Goal: Task Accomplishment & Management: Use online tool/utility

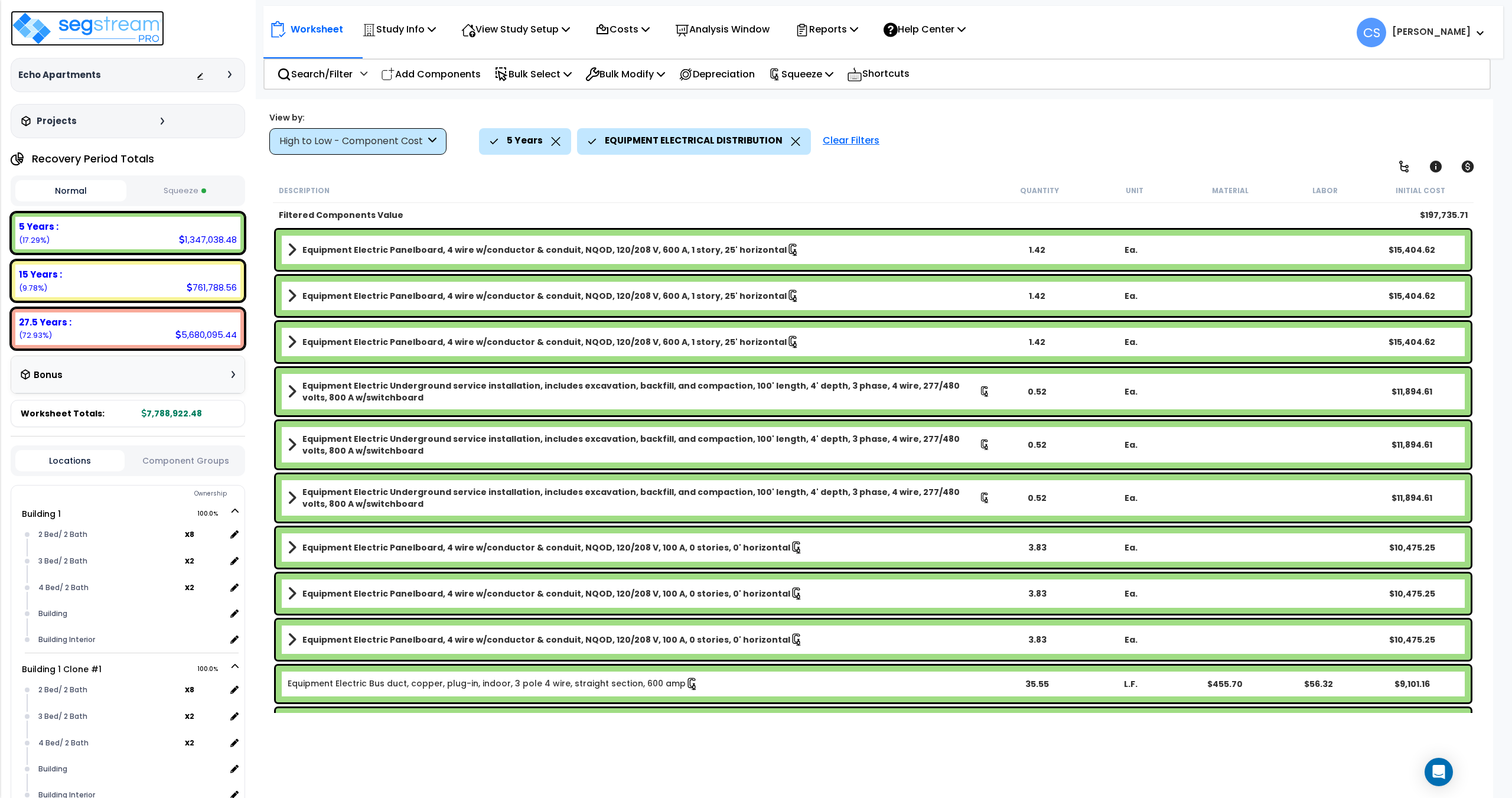
click at [78, 31] on img at bounding box center [87, 29] width 154 height 36
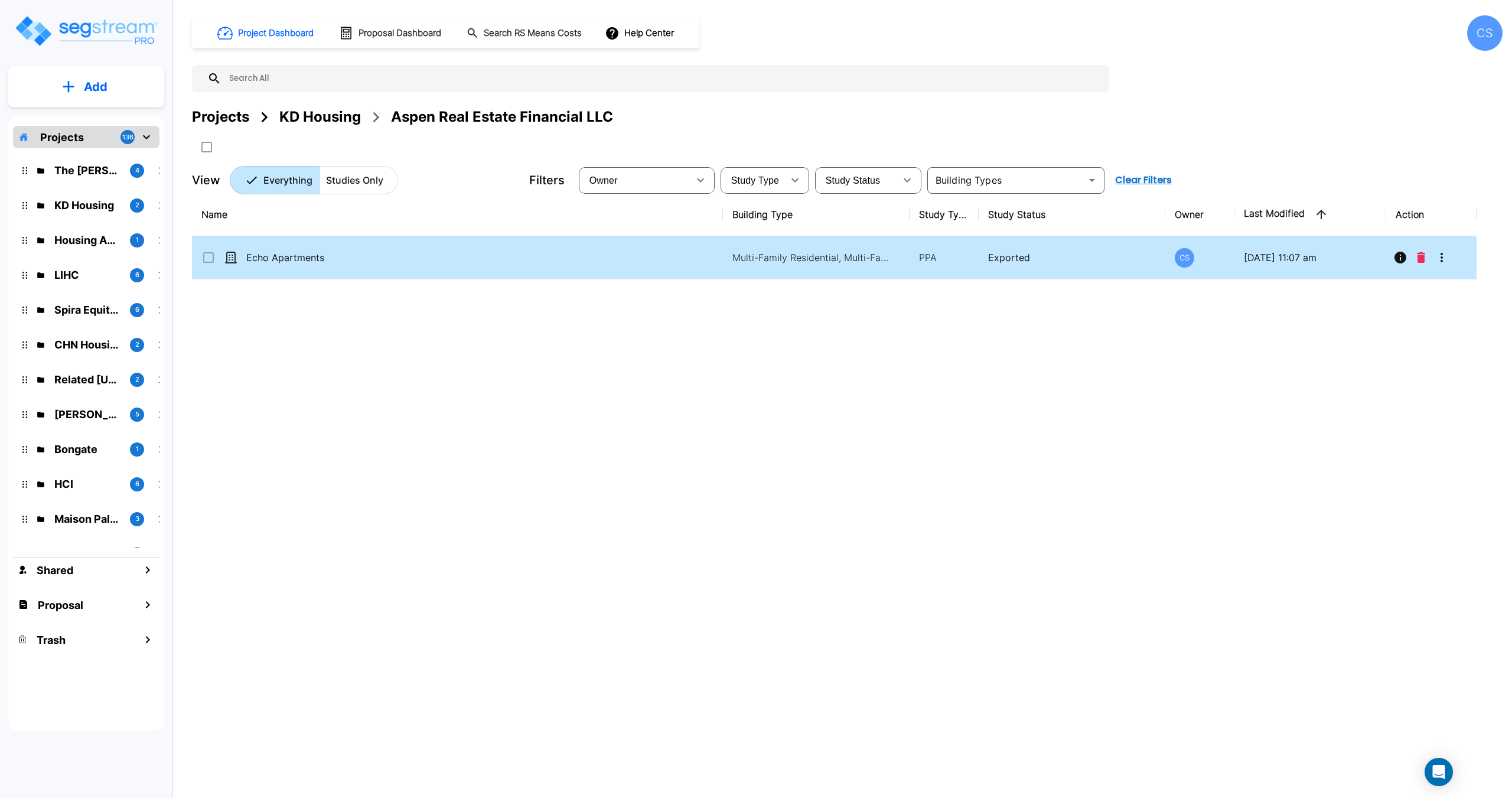
click at [302, 249] on td "Echo Apartments" at bounding box center [458, 258] width 531 height 44
checkbox input "true"
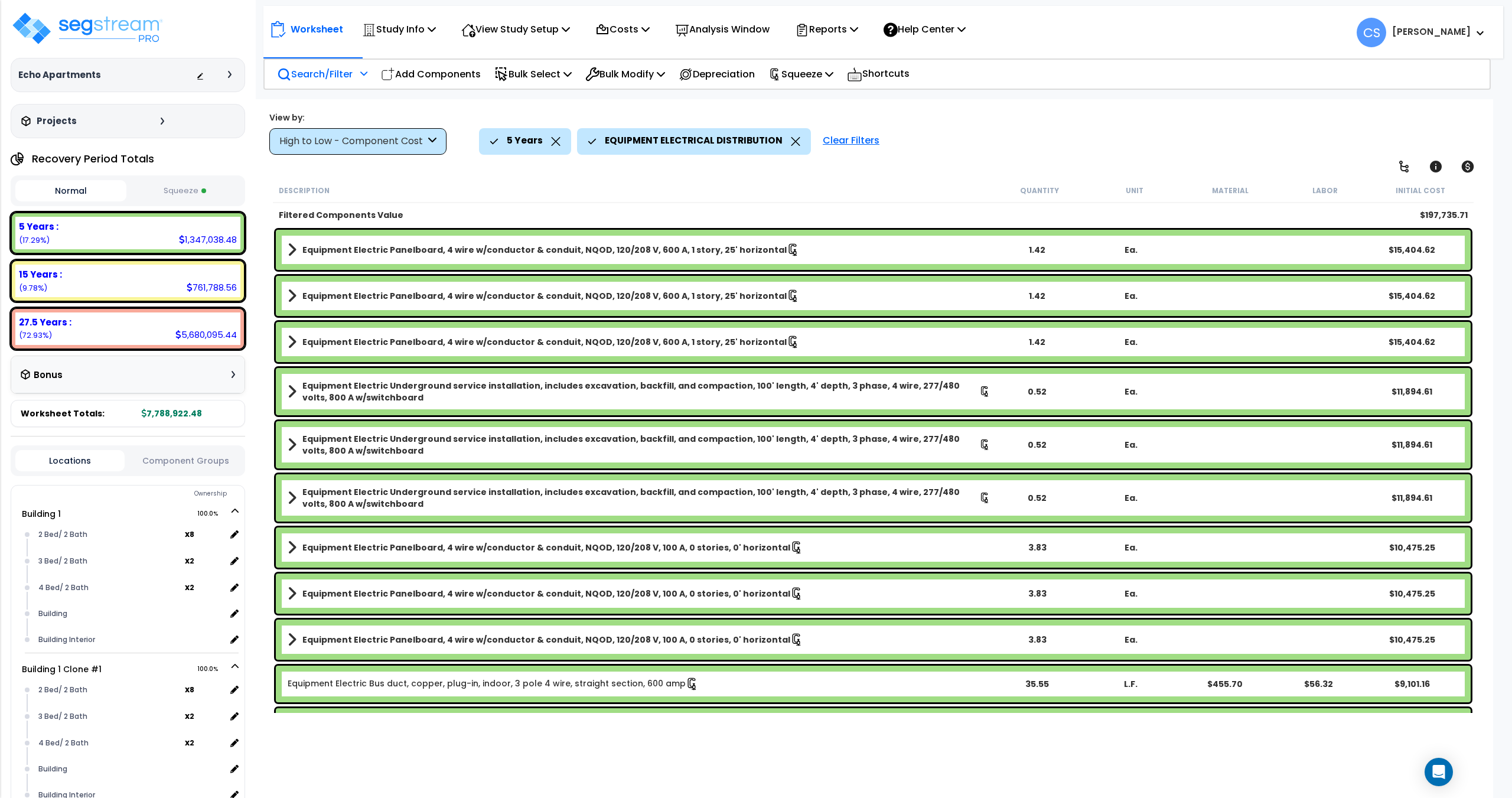
click at [365, 73] on icon at bounding box center [364, 73] width 7 height 8
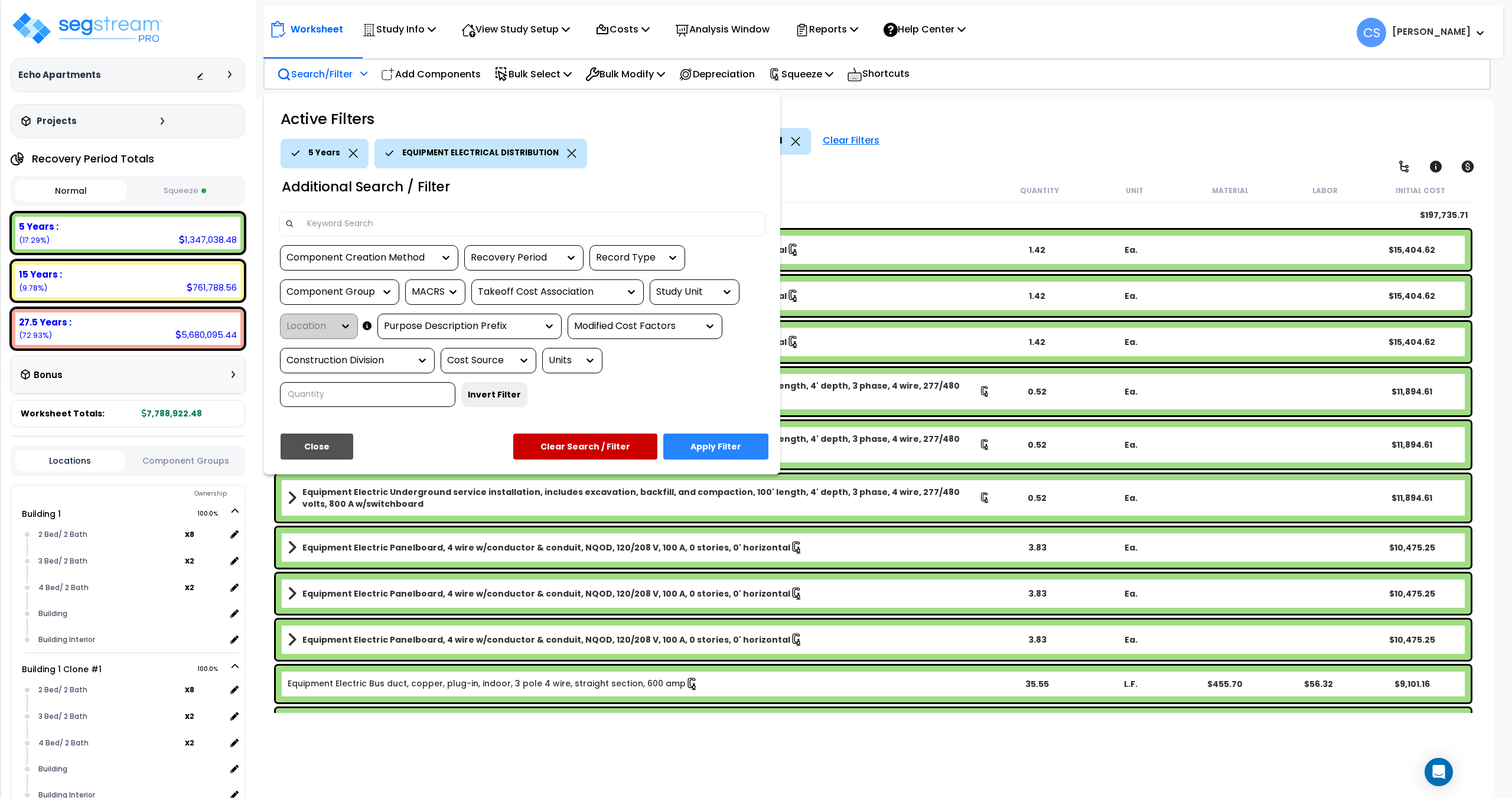
click at [389, 255] on div "Component Creation Method" at bounding box center [360, 258] width 148 height 14
click at [336, 330] on div "Model Generated" at bounding box center [368, 325] width 177 height 32
click at [567, 152] on icon at bounding box center [572, 153] width 10 height 9
click at [372, 255] on div "Component Creation Method" at bounding box center [360, 258] width 148 height 14
click at [372, 262] on div at bounding box center [360, 258] width 148 height 14
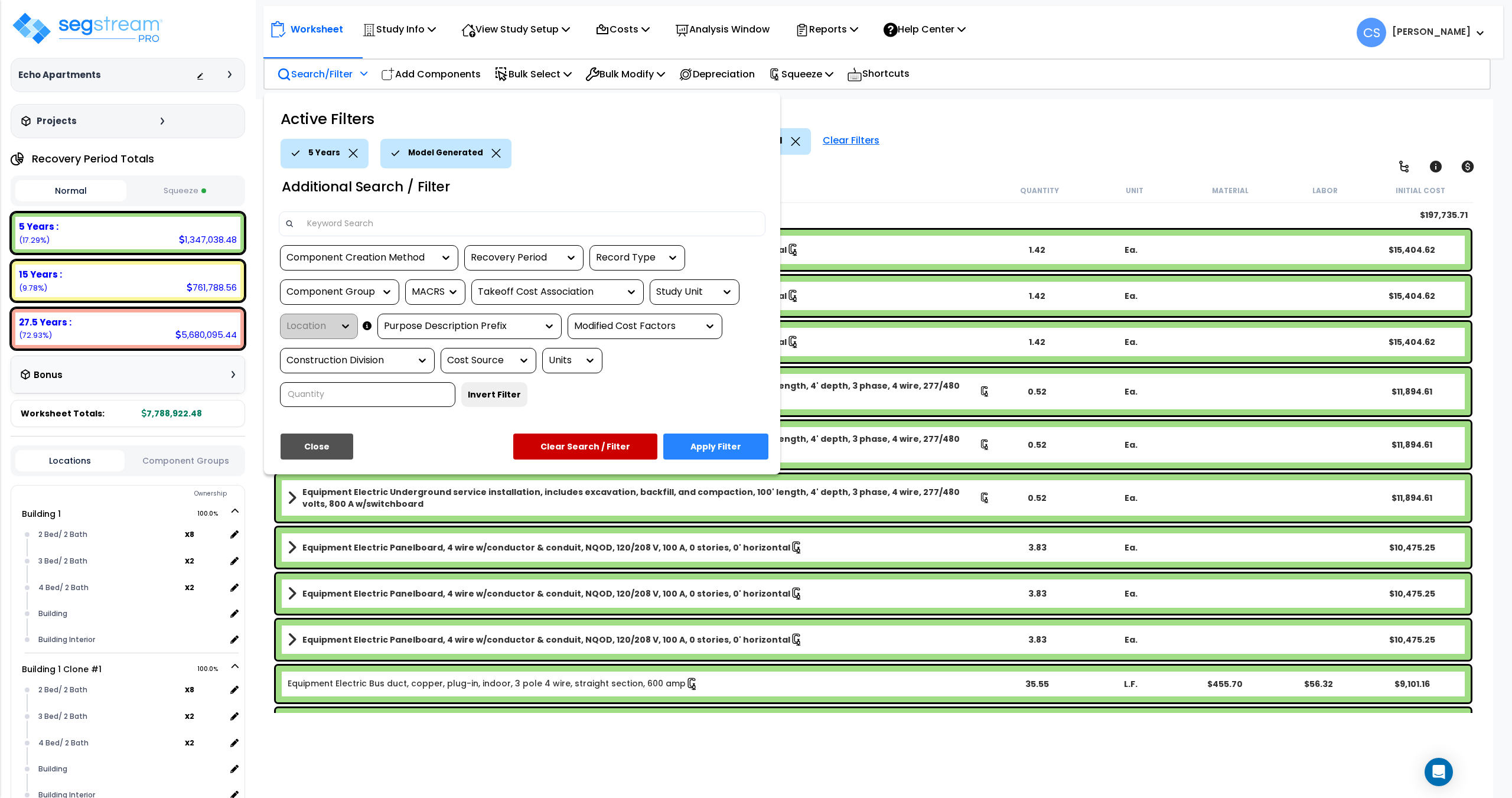
click at [516, 226] on input at bounding box center [529, 224] width 459 height 18
click at [358, 294] on div "Component Group" at bounding box center [330, 292] width 88 height 14
type input "cabin"
click at [370, 359] on div "KITCHEN CABINETRY/COUNTERS" at bounding box center [368, 360] width 177 height 32
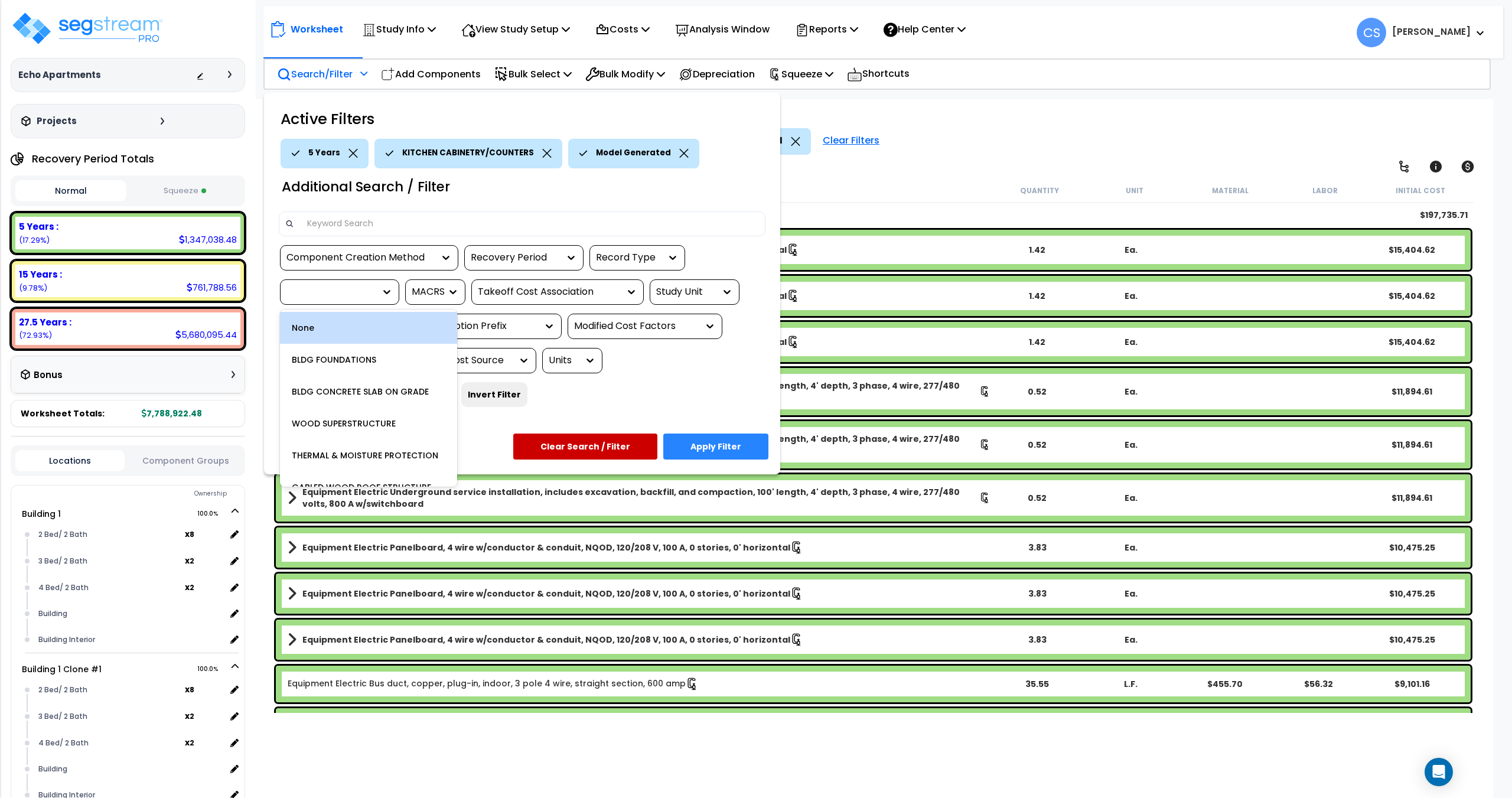
click at [332, 283] on div at bounding box center [339, 292] width 119 height 26
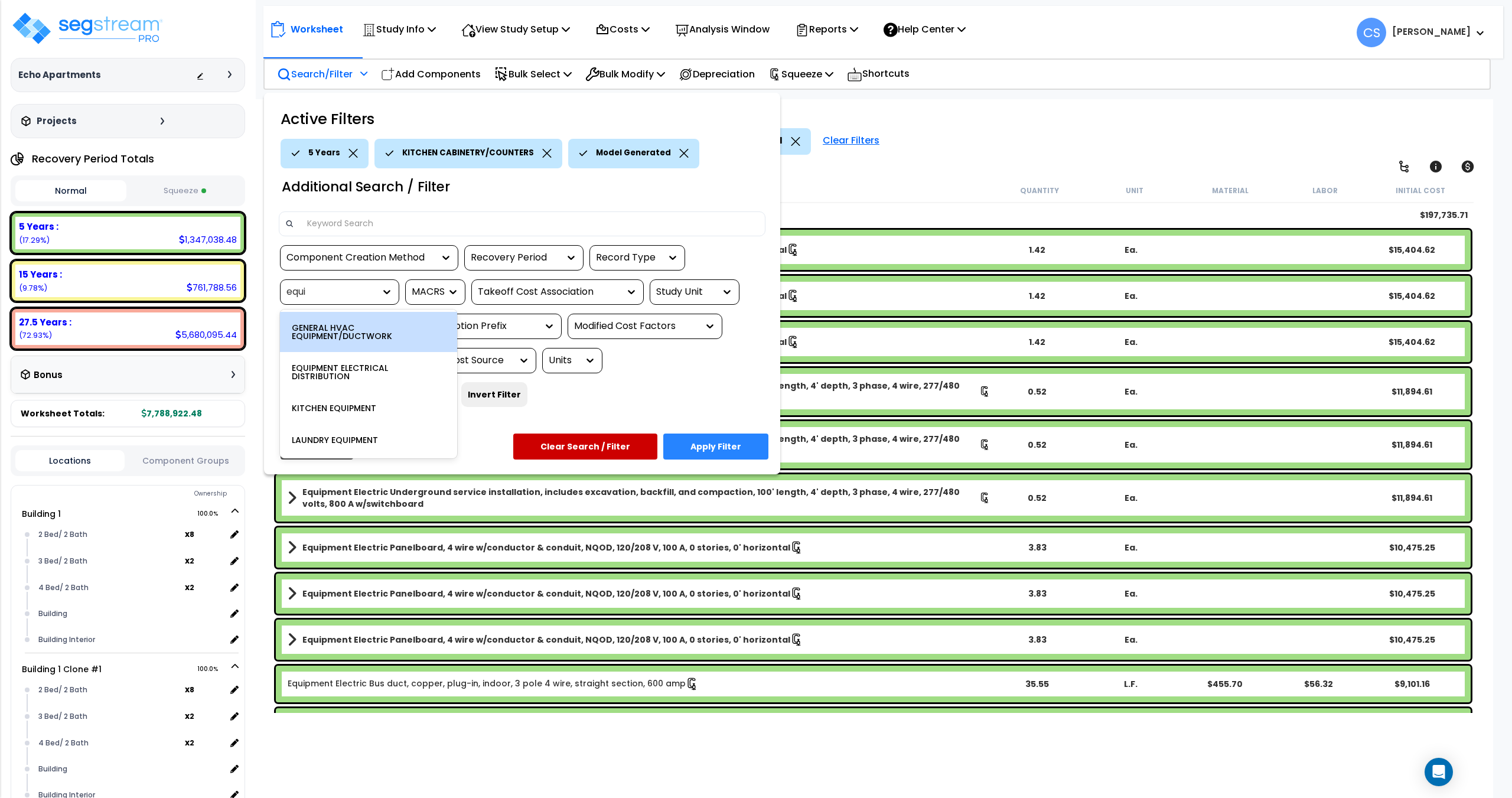
type input "equip"
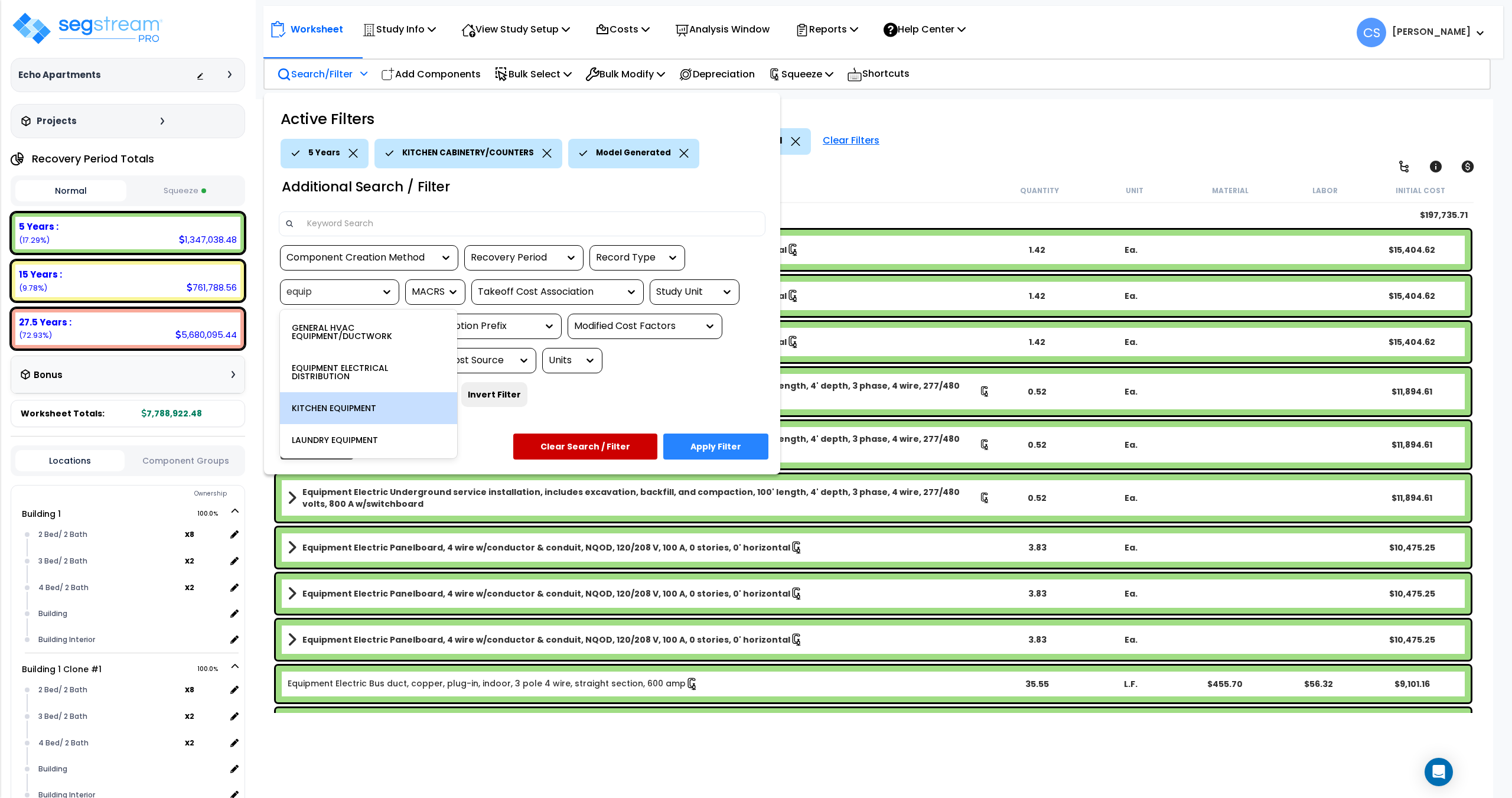
click at [357, 400] on div "KITCHEN EQUIPMENT" at bounding box center [368, 408] width 177 height 32
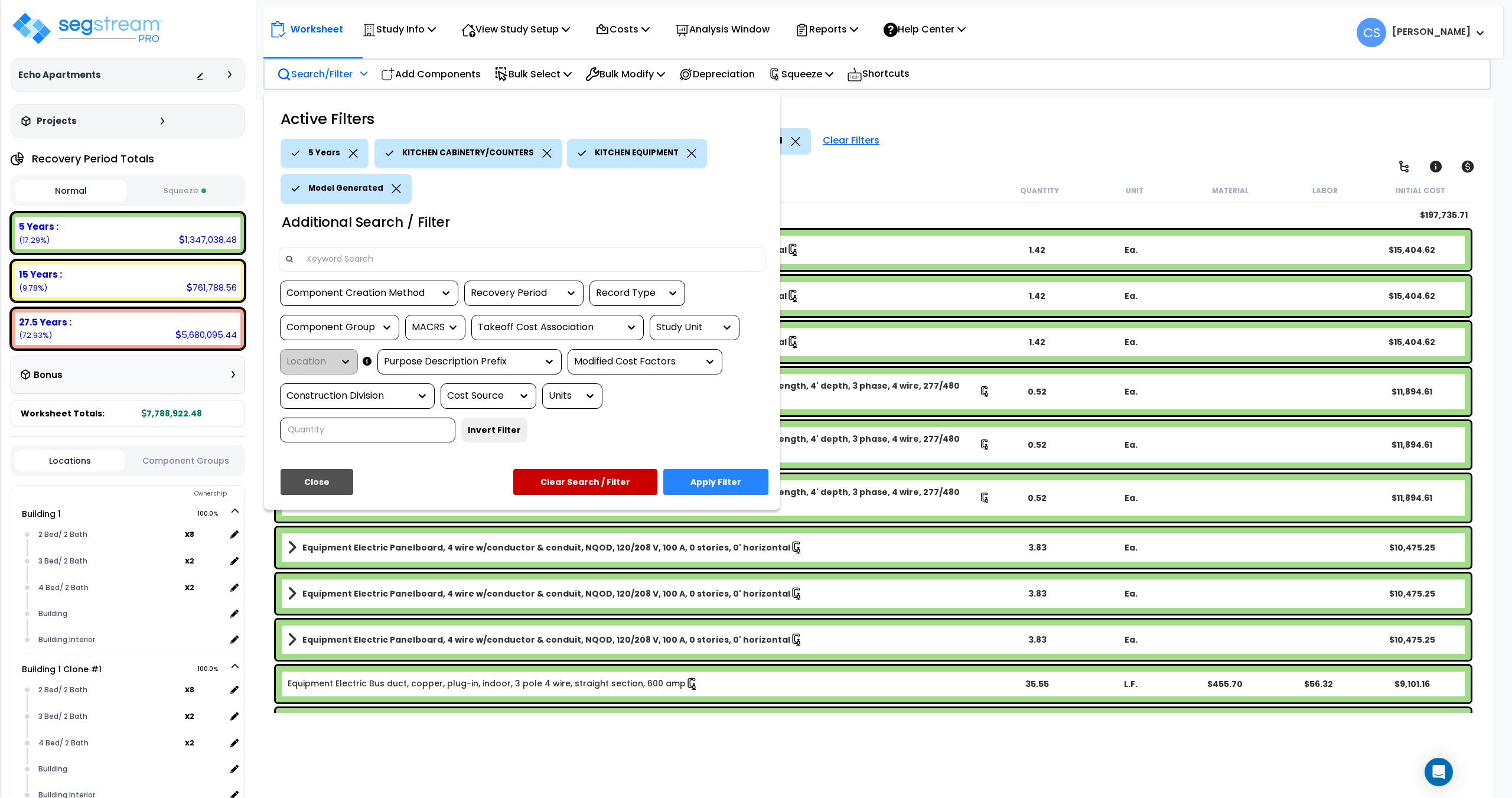
click at [709, 485] on button "Apply Filter" at bounding box center [715, 482] width 105 height 26
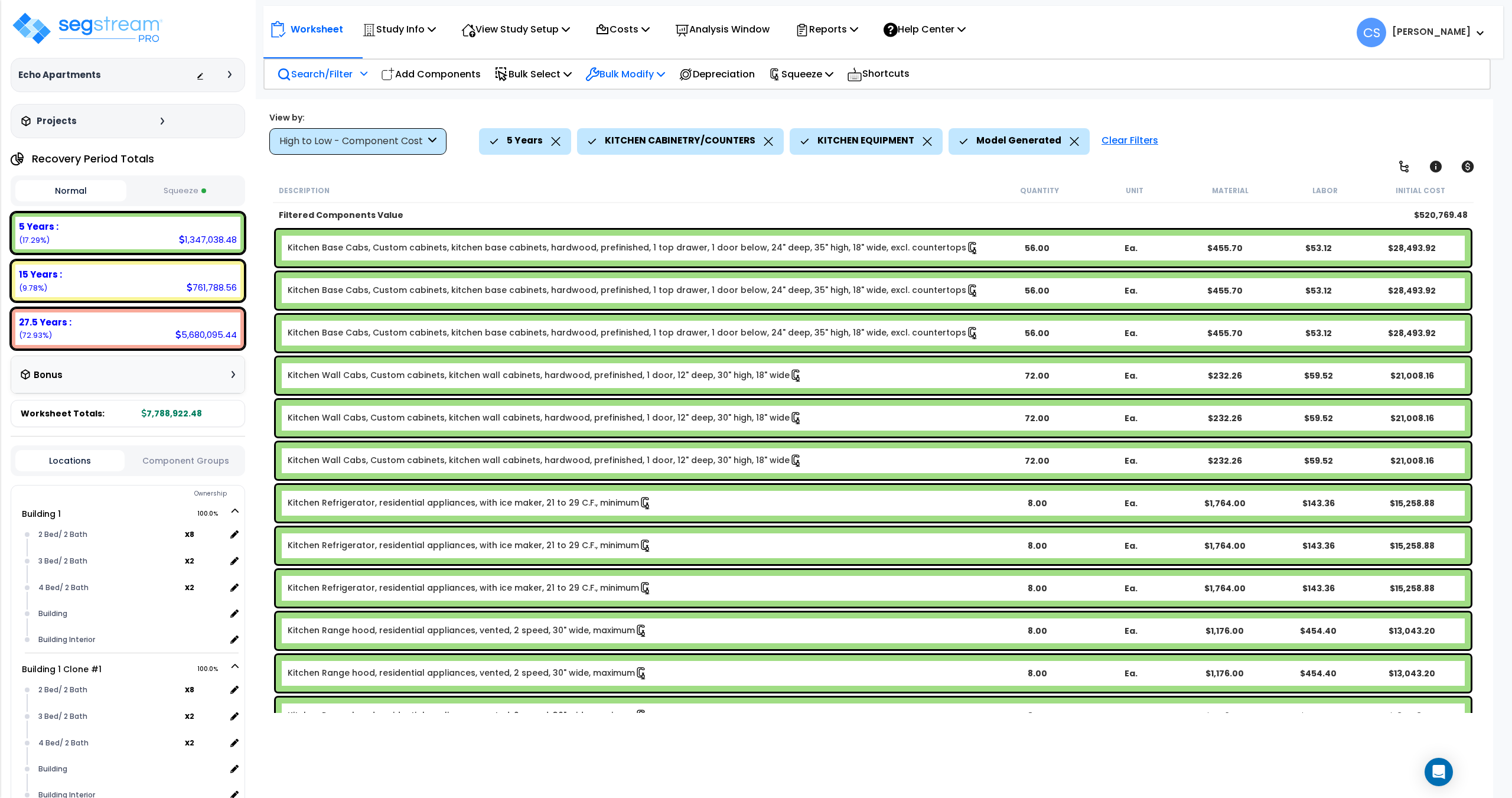
click at [621, 78] on p "Bulk Modify" at bounding box center [625, 74] width 79 height 16
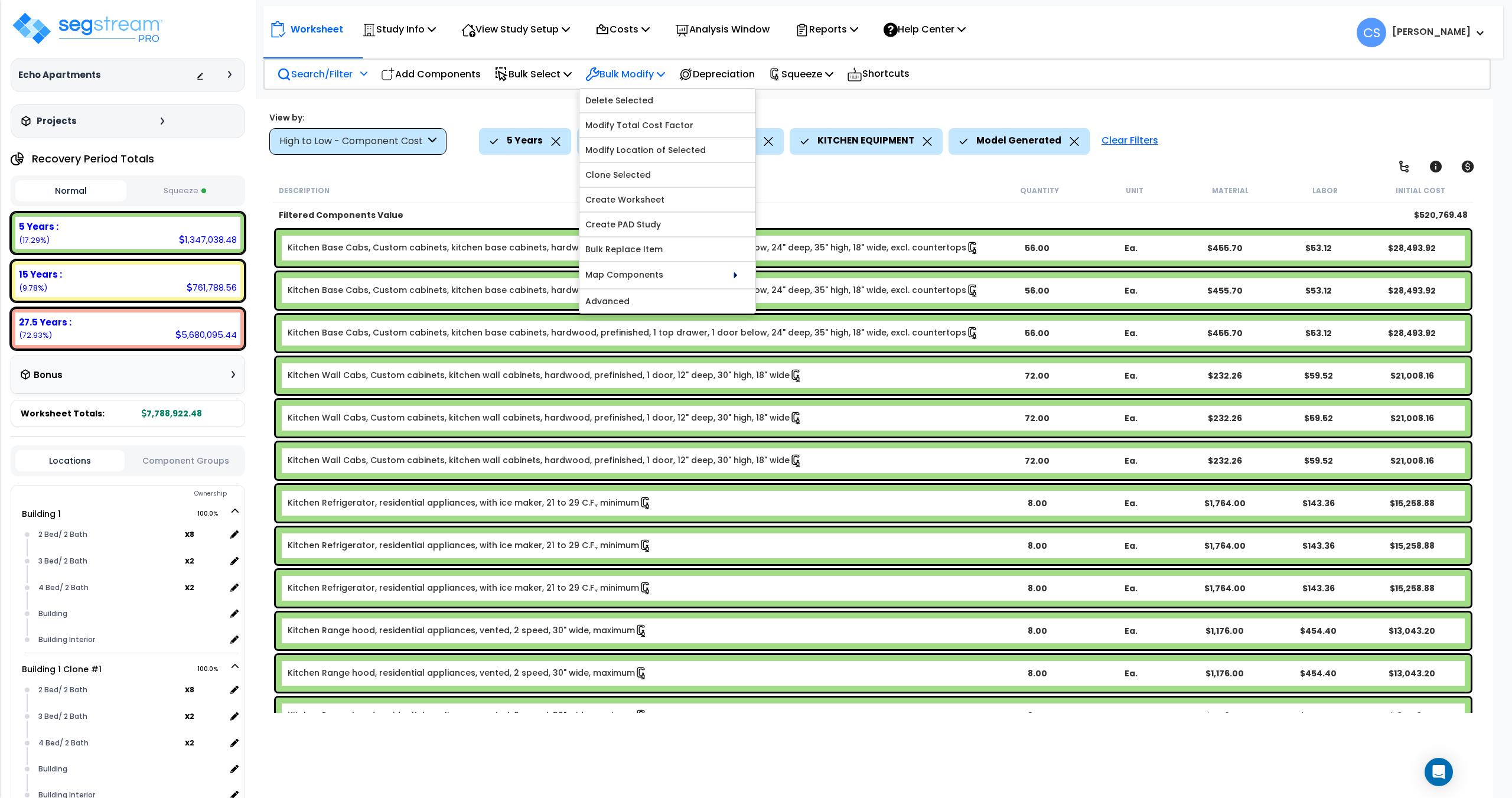
click at [627, 71] on p "Bulk Modify" at bounding box center [625, 74] width 79 height 16
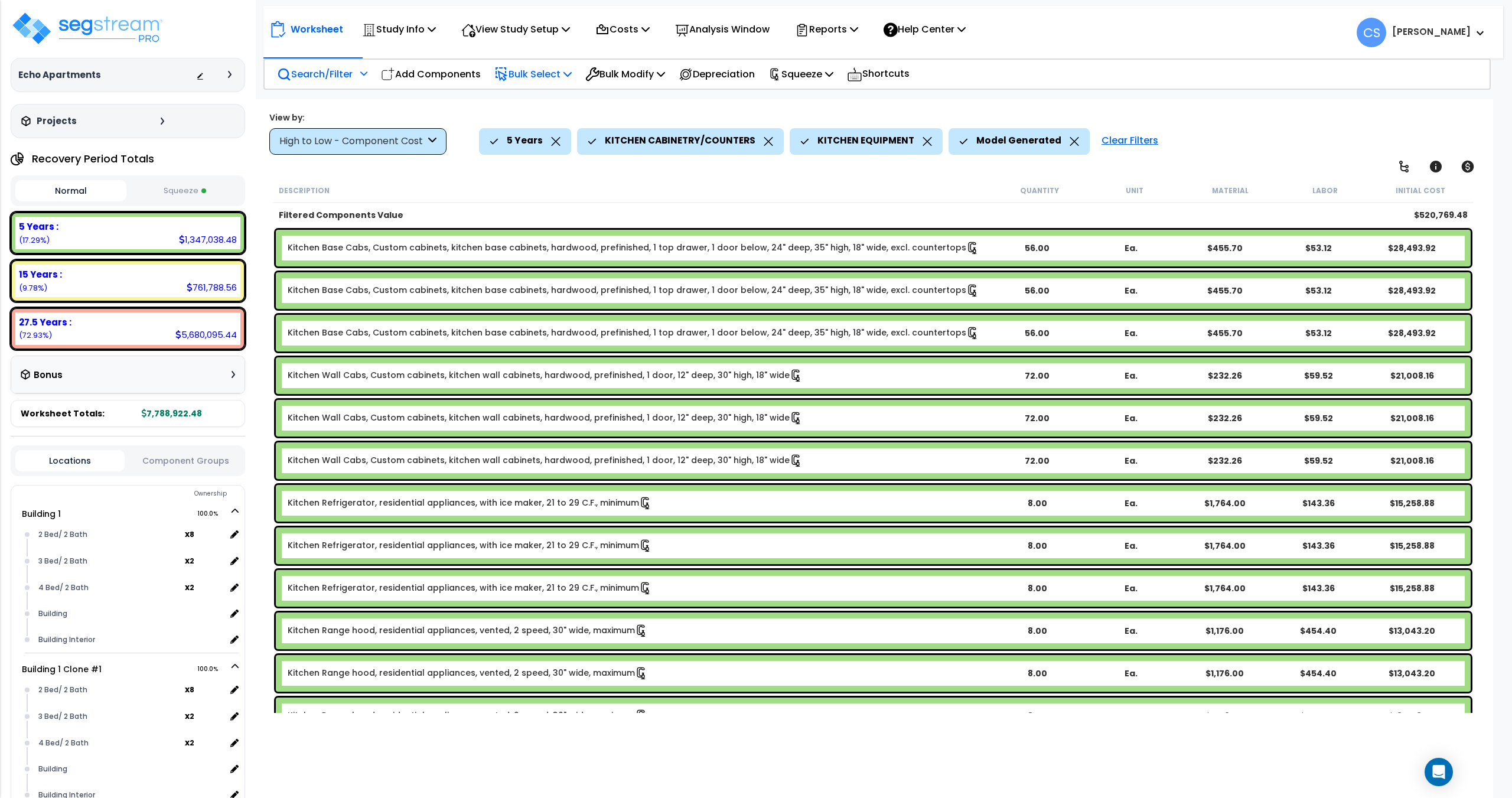
click at [561, 75] on p "Bulk Select" at bounding box center [533, 74] width 77 height 16
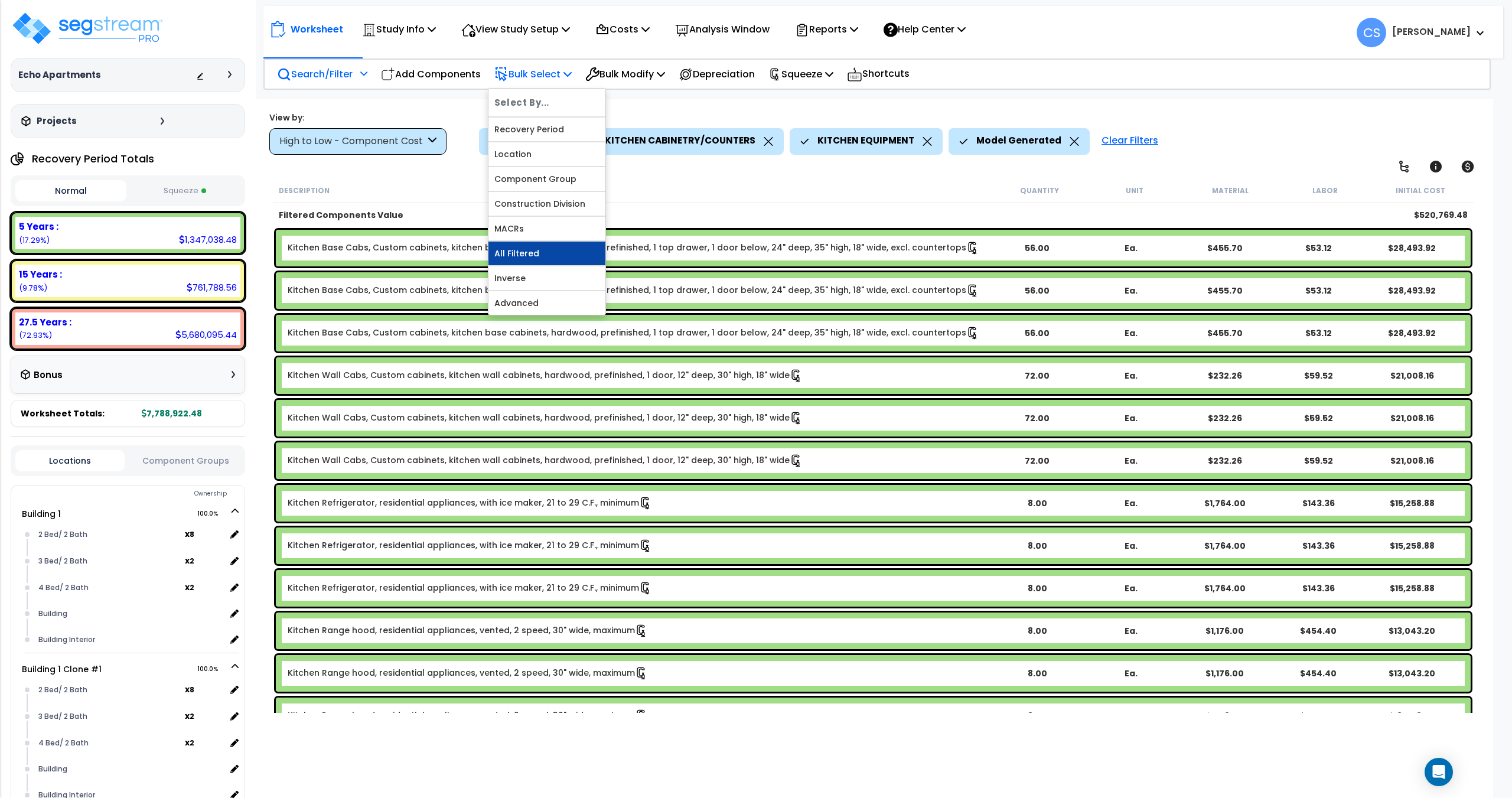
click at [540, 249] on link "All Filtered" at bounding box center [547, 254] width 117 height 24
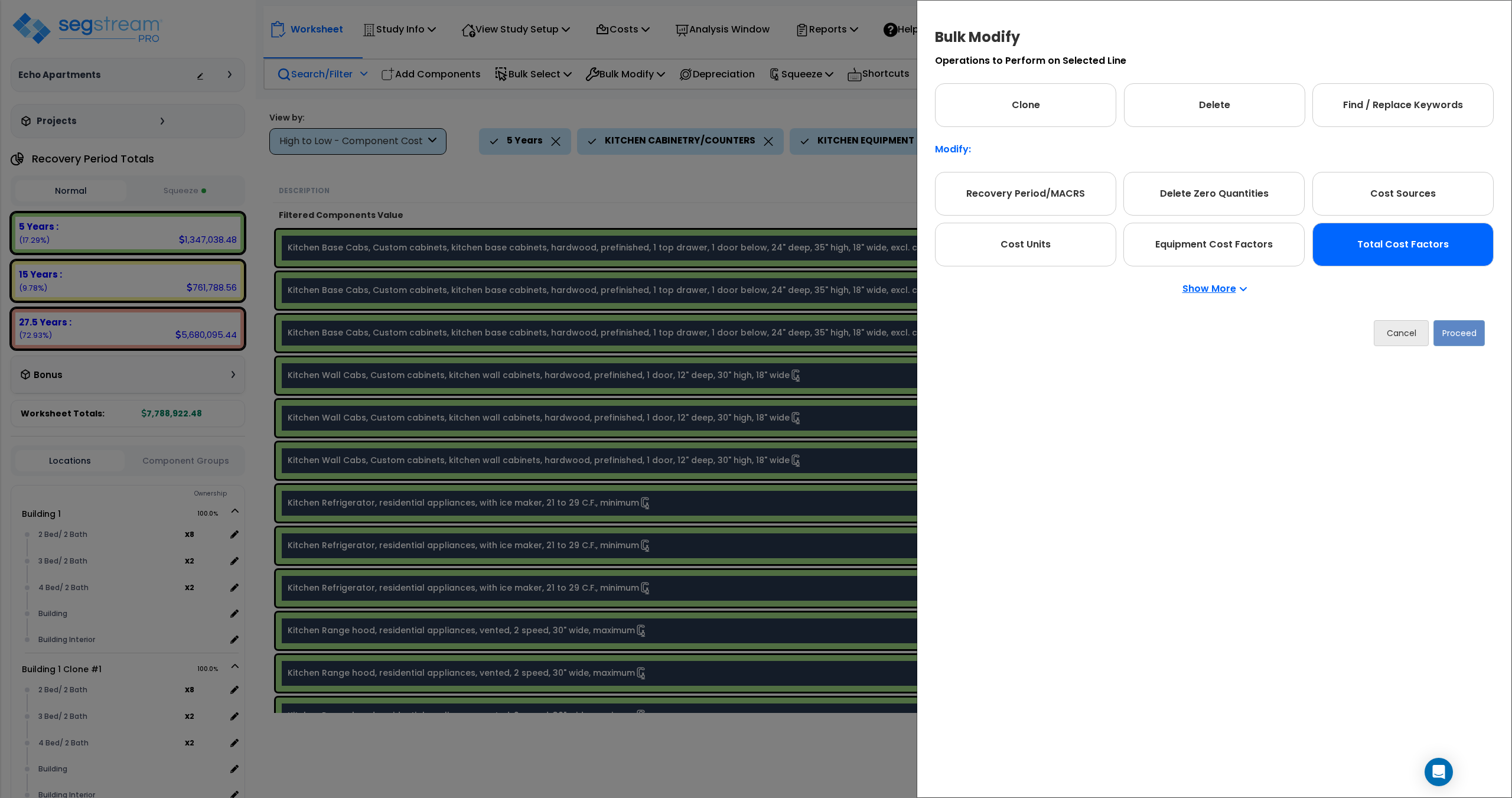
click at [1375, 254] on div "Total Cost Factors" at bounding box center [1402, 245] width 181 height 44
click at [1458, 334] on button "Proceed" at bounding box center [1458, 333] width 52 height 26
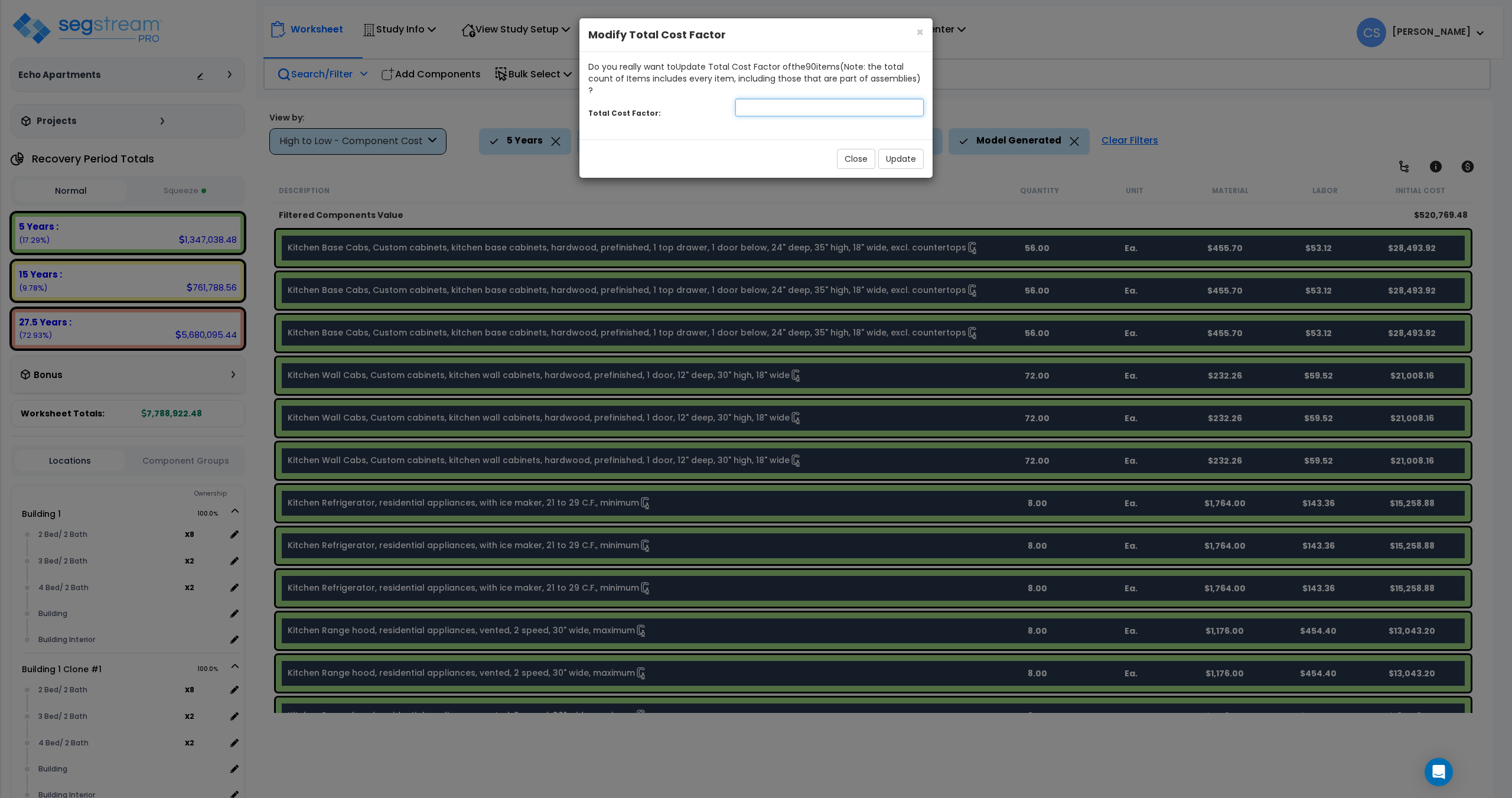
click at [797, 99] on input "number" at bounding box center [829, 108] width 188 height 18
type input "0.75"
click at [891, 149] on button "Update" at bounding box center [901, 159] width 46 height 20
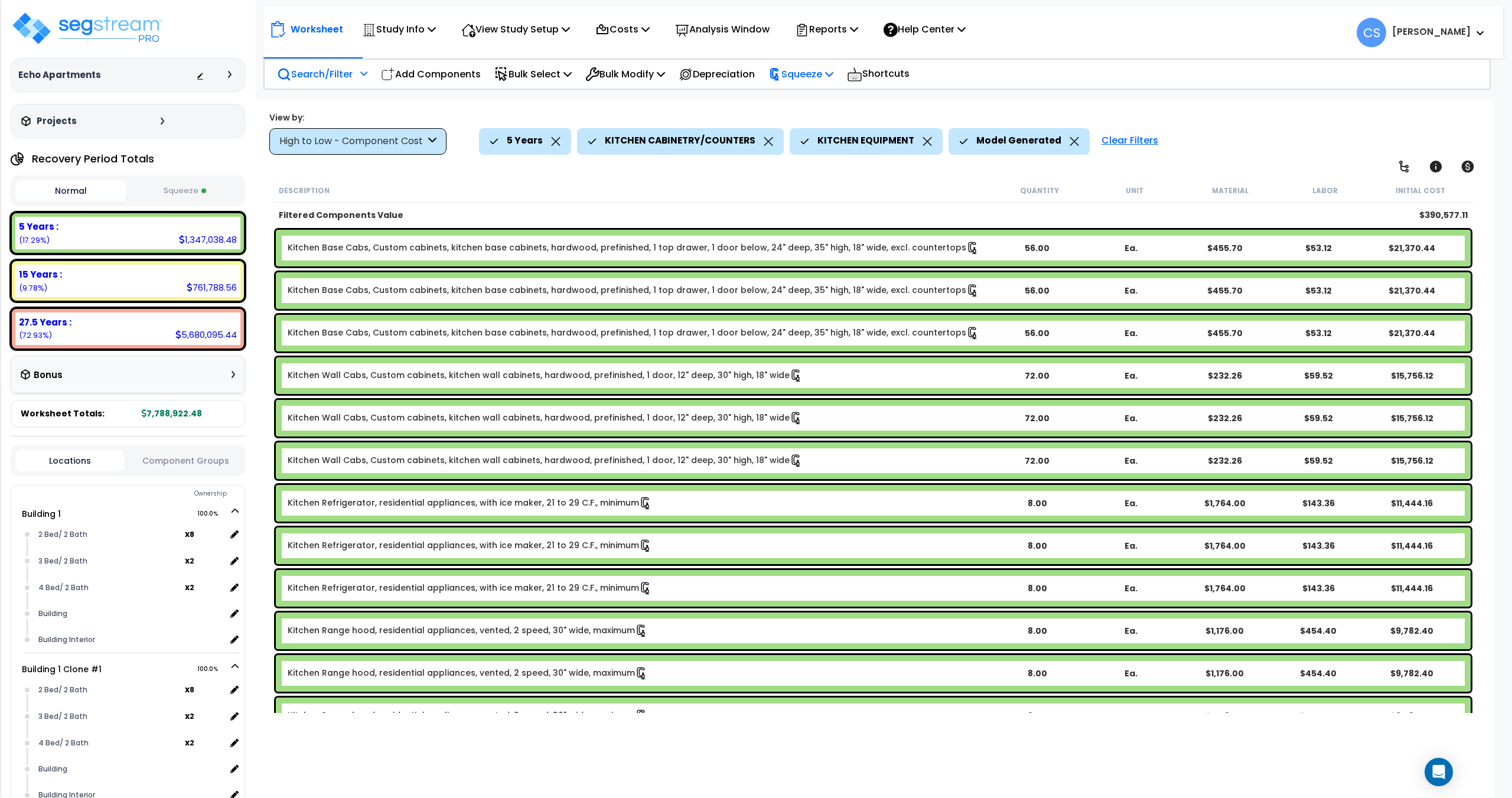
click at [831, 82] on div "Squeeze" at bounding box center [801, 74] width 65 height 28
click at [820, 106] on link "Re-squeeze" at bounding box center [820, 100] width 117 height 24
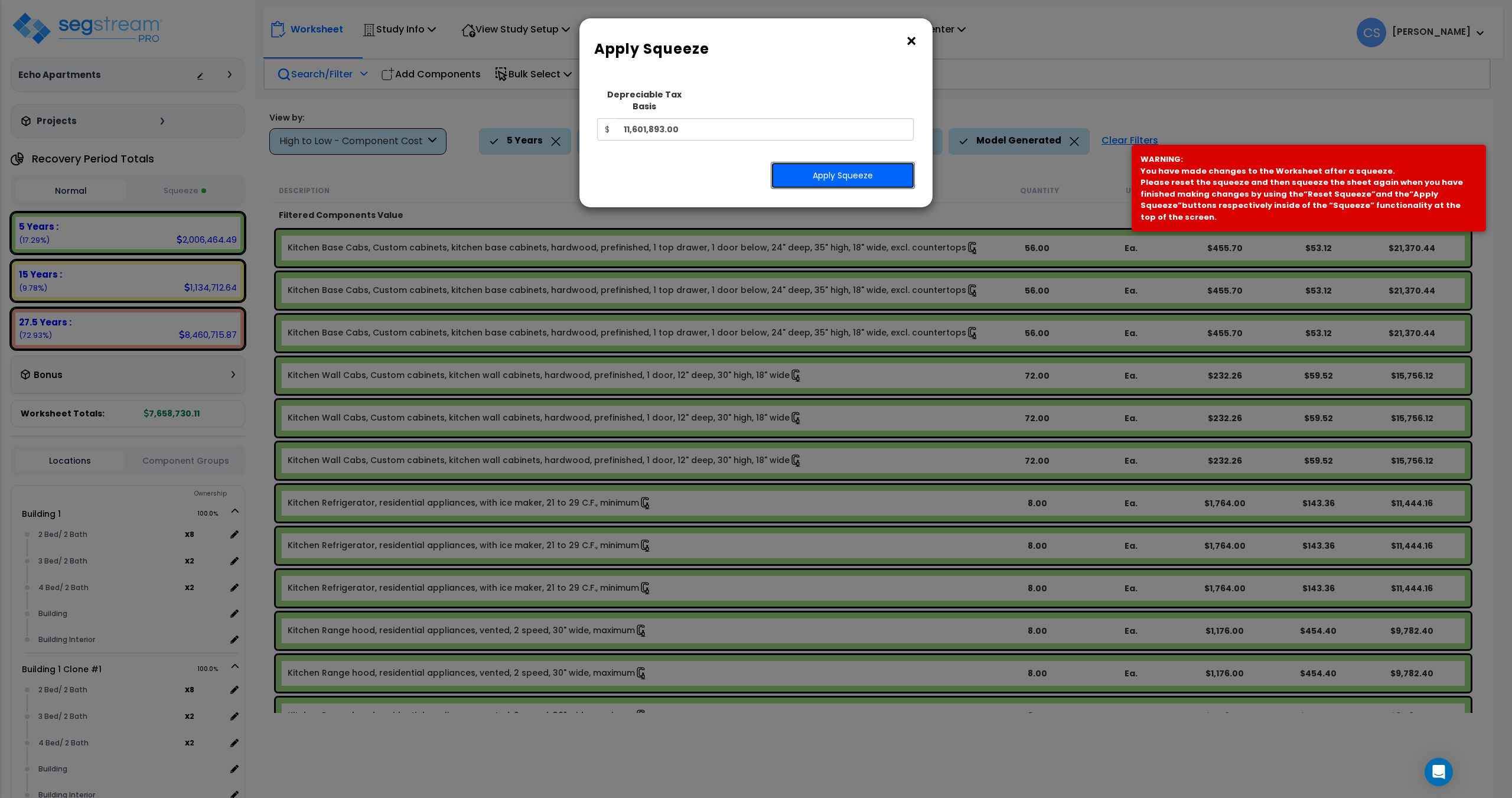
click at [857, 164] on button "Apply Squeeze" at bounding box center [842, 174] width 144 height 27
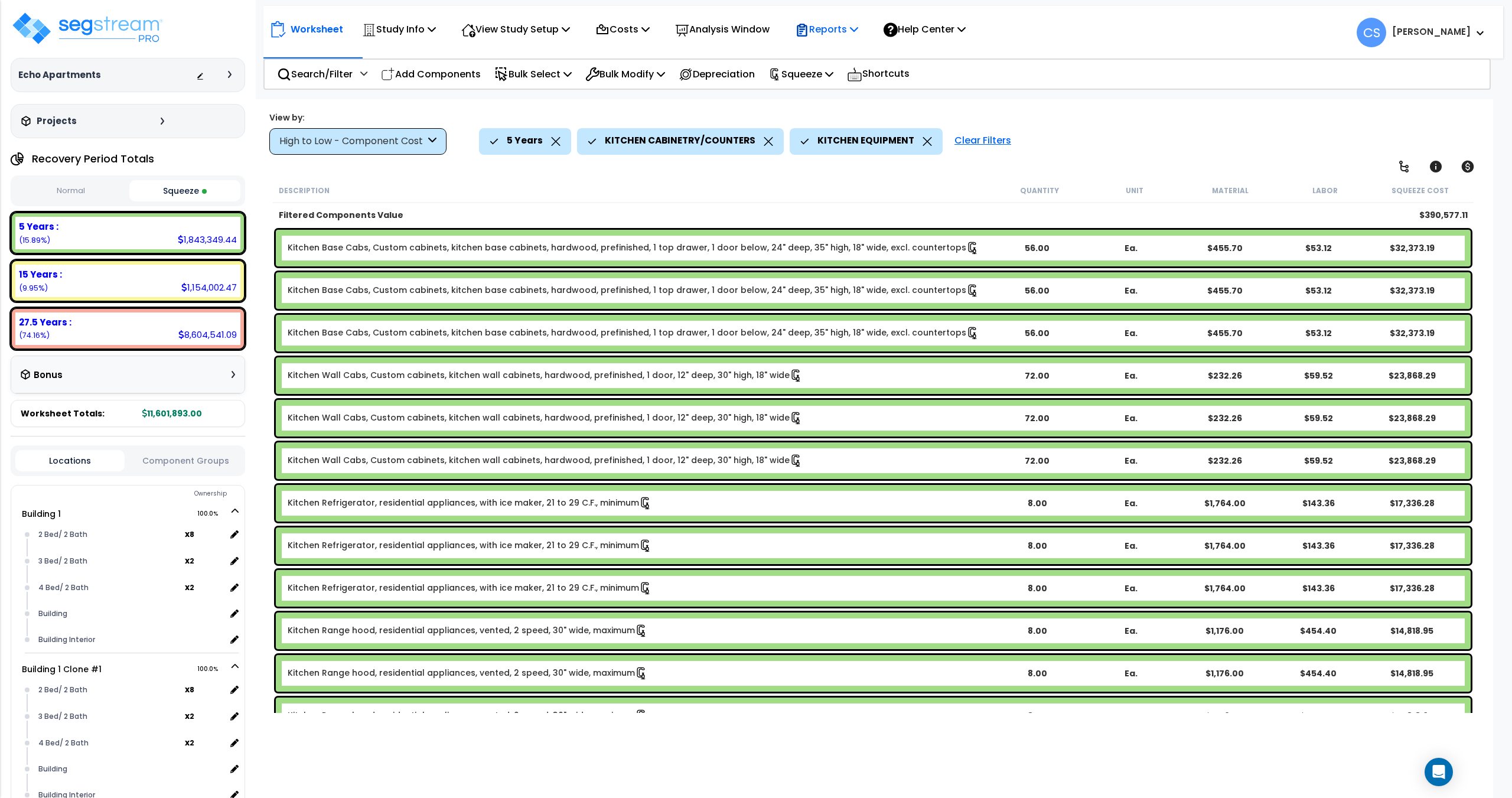
click at [858, 34] on p "Reports" at bounding box center [826, 29] width 63 height 16
click at [856, 32] on p "Reports" at bounding box center [826, 29] width 63 height 16
click at [843, 58] on link "Get Report" at bounding box center [847, 57] width 117 height 24
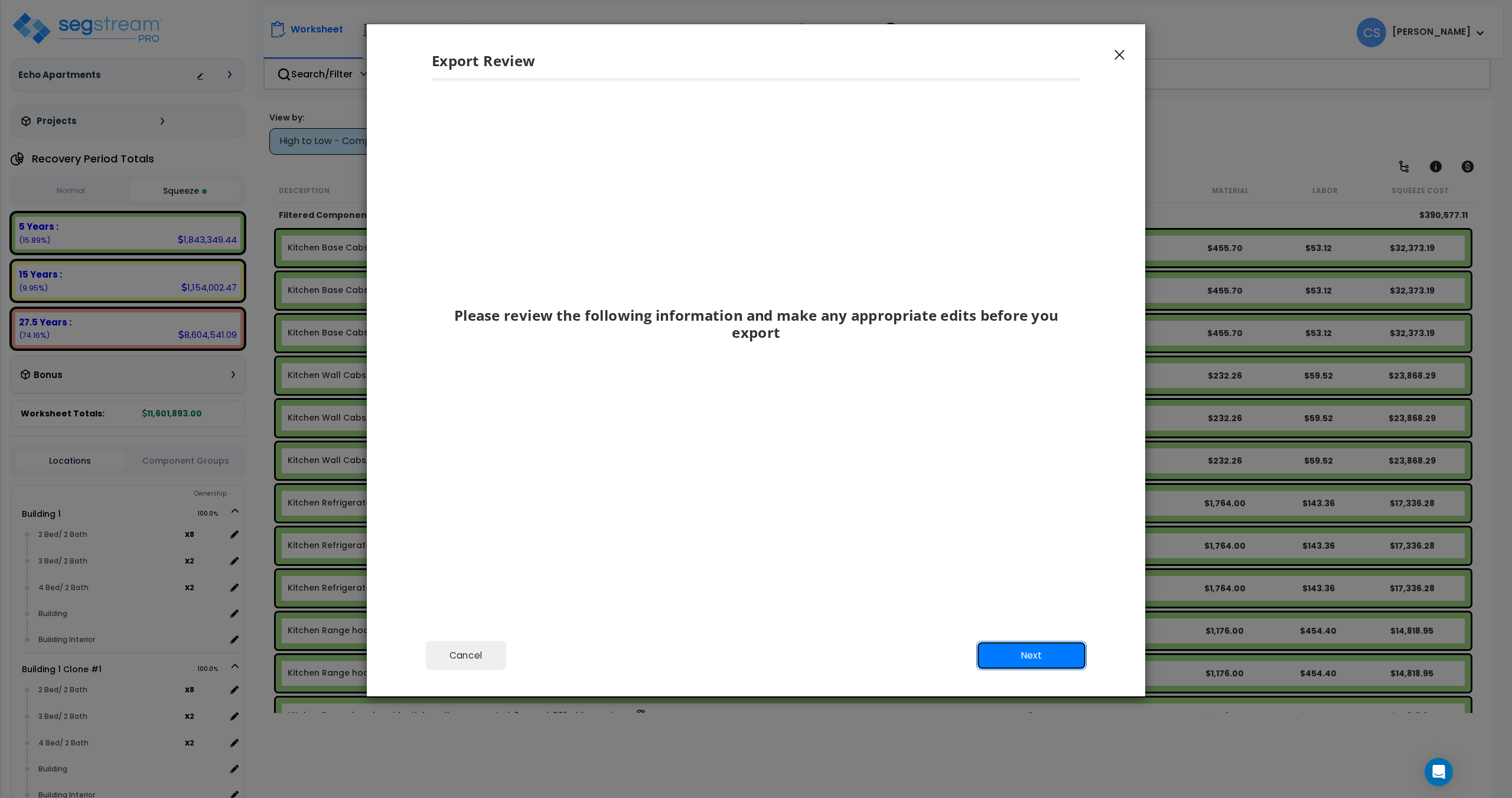
click at [1008, 657] on button "Next" at bounding box center [1030, 656] width 110 height 30
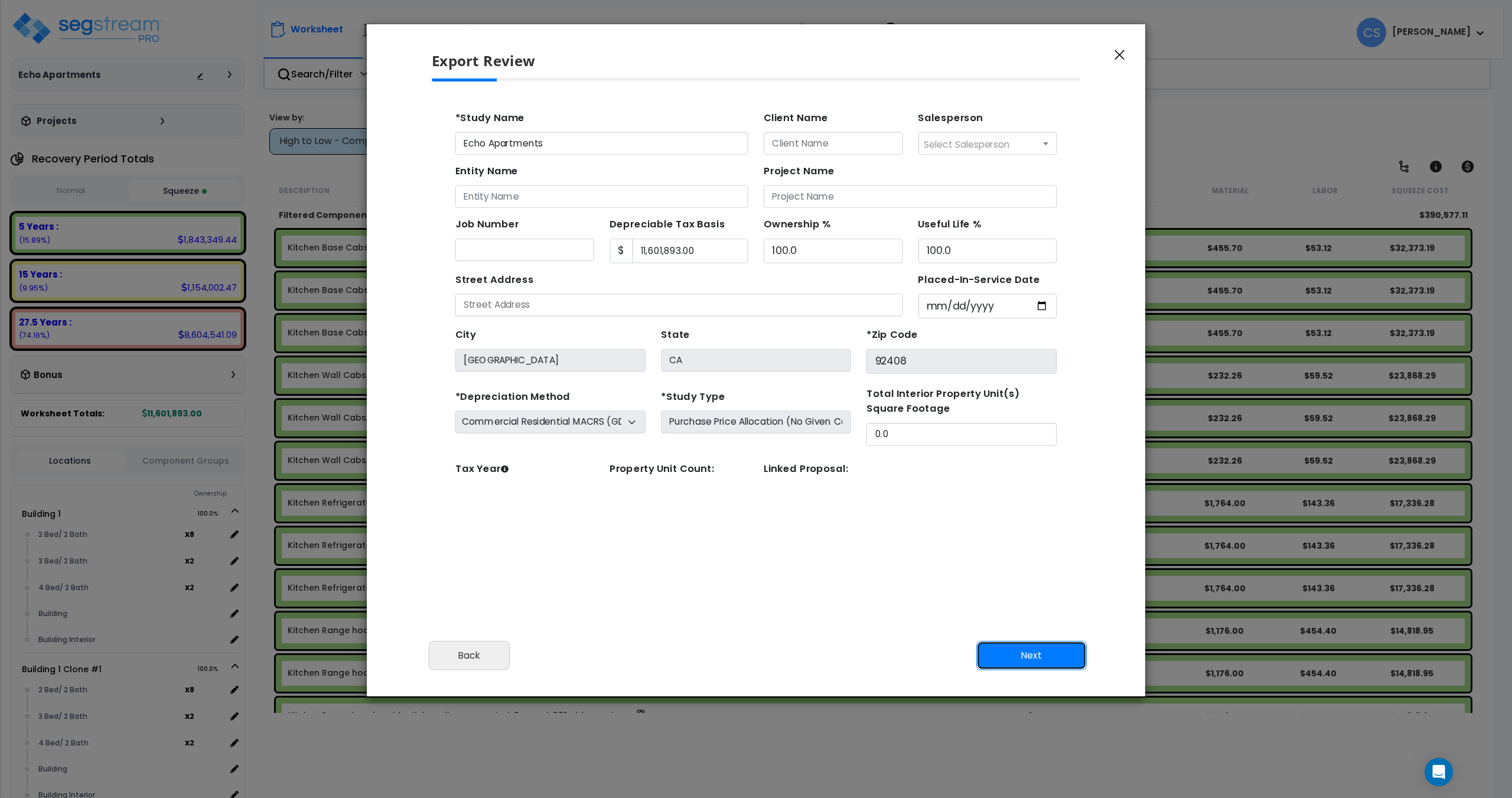
click at [1028, 660] on button "Next" at bounding box center [1030, 656] width 110 height 30
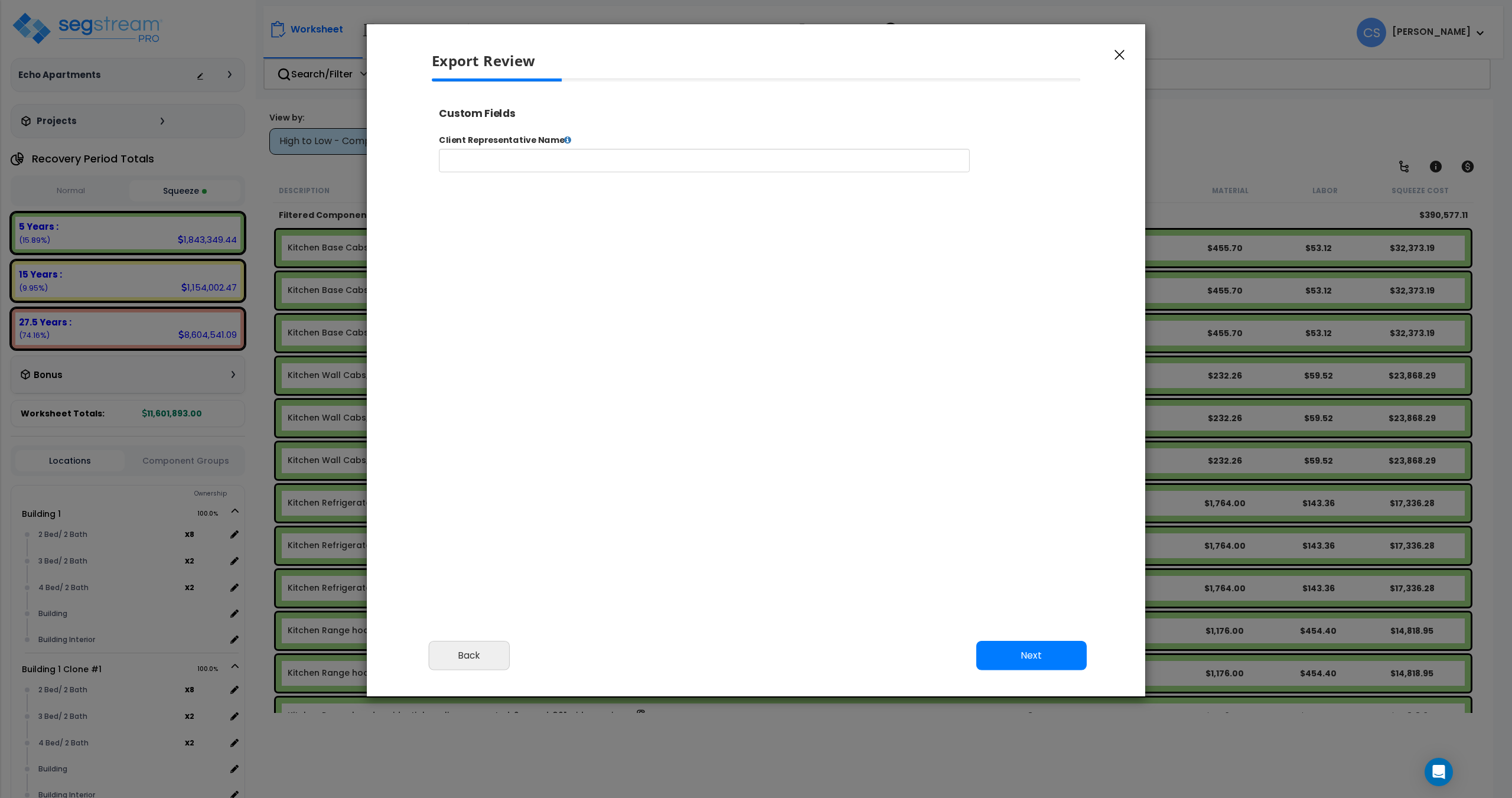
select select "2025"
click at [551, 171] on input "text" at bounding box center [741, 169] width 602 height 27
click at [583, 144] on icon at bounding box center [587, 146] width 8 height 10
click at [1057, 652] on button "Next" at bounding box center [1030, 656] width 110 height 30
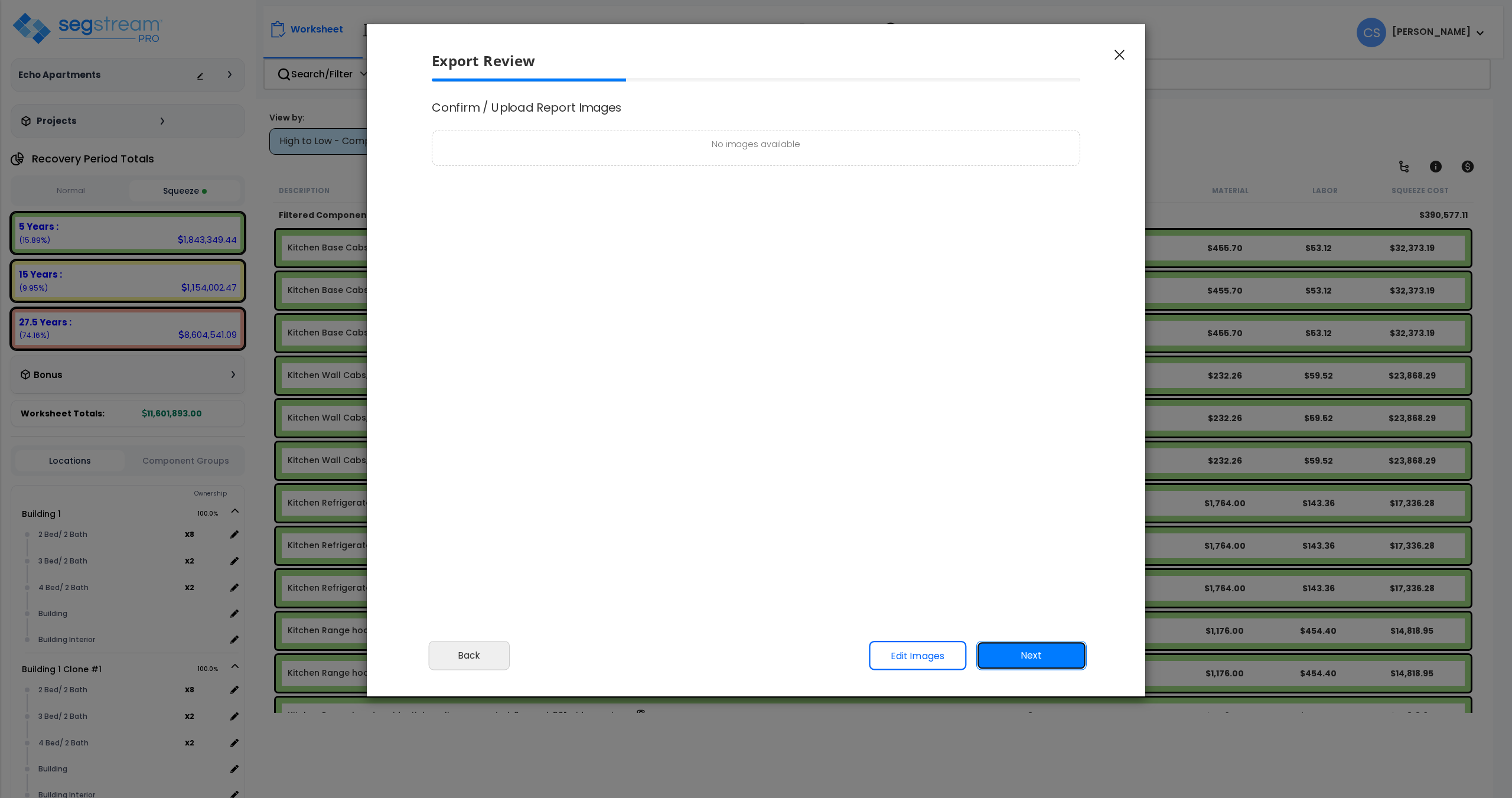
scroll to position [0, 0]
drag, startPoint x: 1000, startPoint y: 670, endPoint x: 1010, endPoint y: 667, distance: 10.4
click at [1001, 670] on div "Cancel Back Next Export Edit Images" at bounding box center [755, 663] width 778 height 64
click at [1022, 661] on button "Next" at bounding box center [1031, 656] width 110 height 30
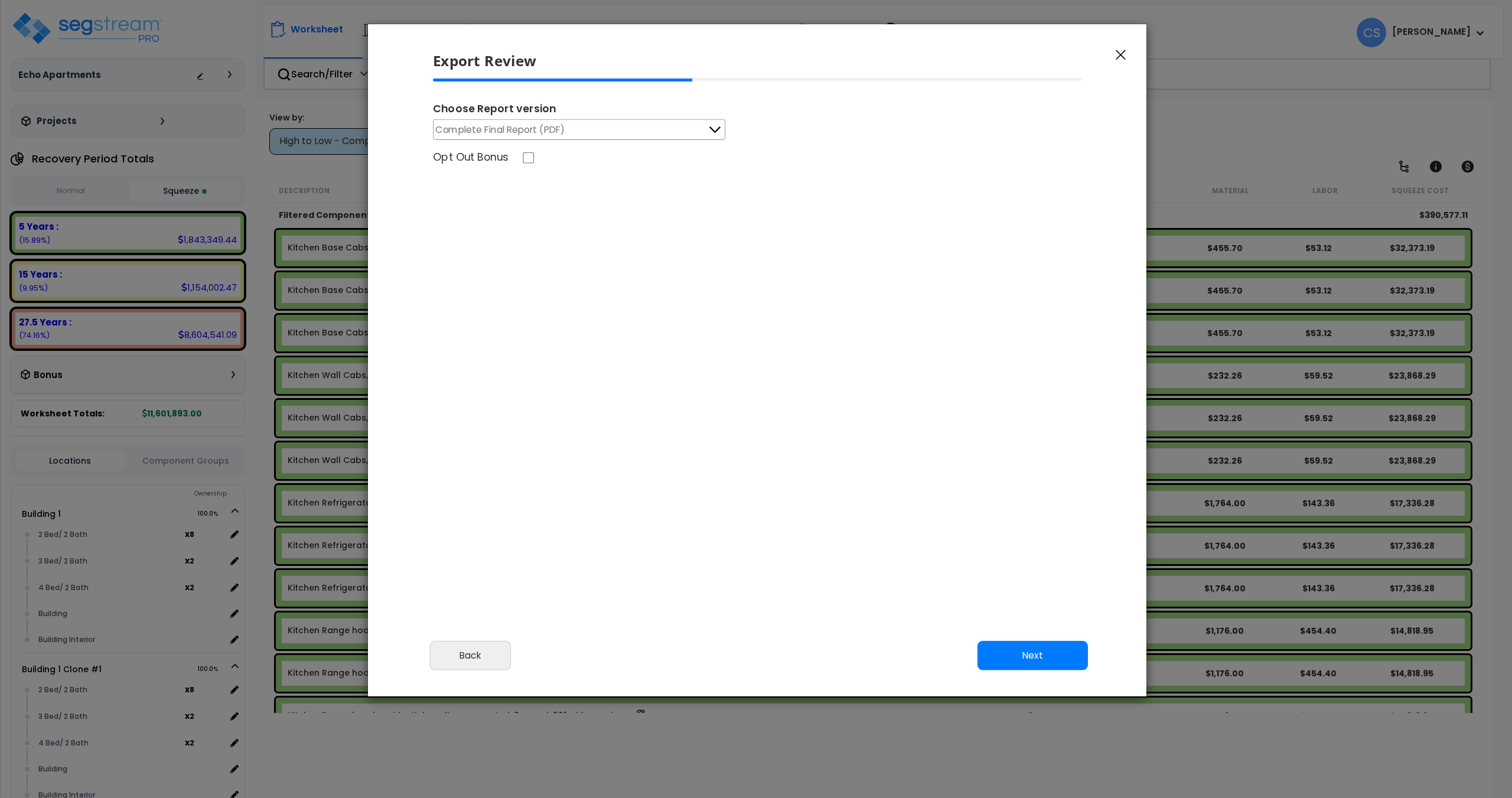
click at [558, 126] on span "Complete Final Report (PDF)" at bounding box center [500, 129] width 130 height 15
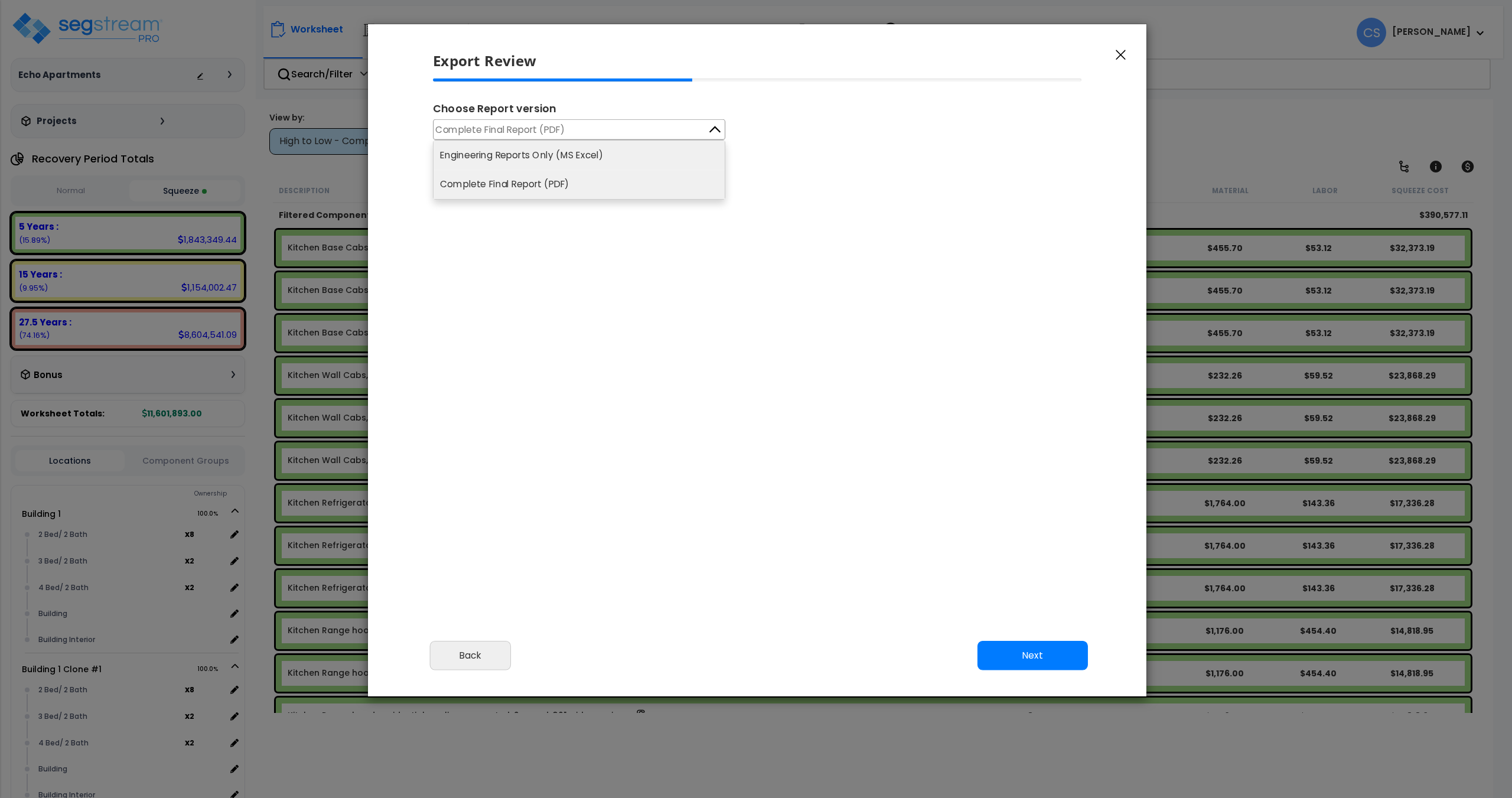
click at [561, 153] on li "Engineering Reports Only (MS Excel)" at bounding box center [579, 155] width 291 height 29
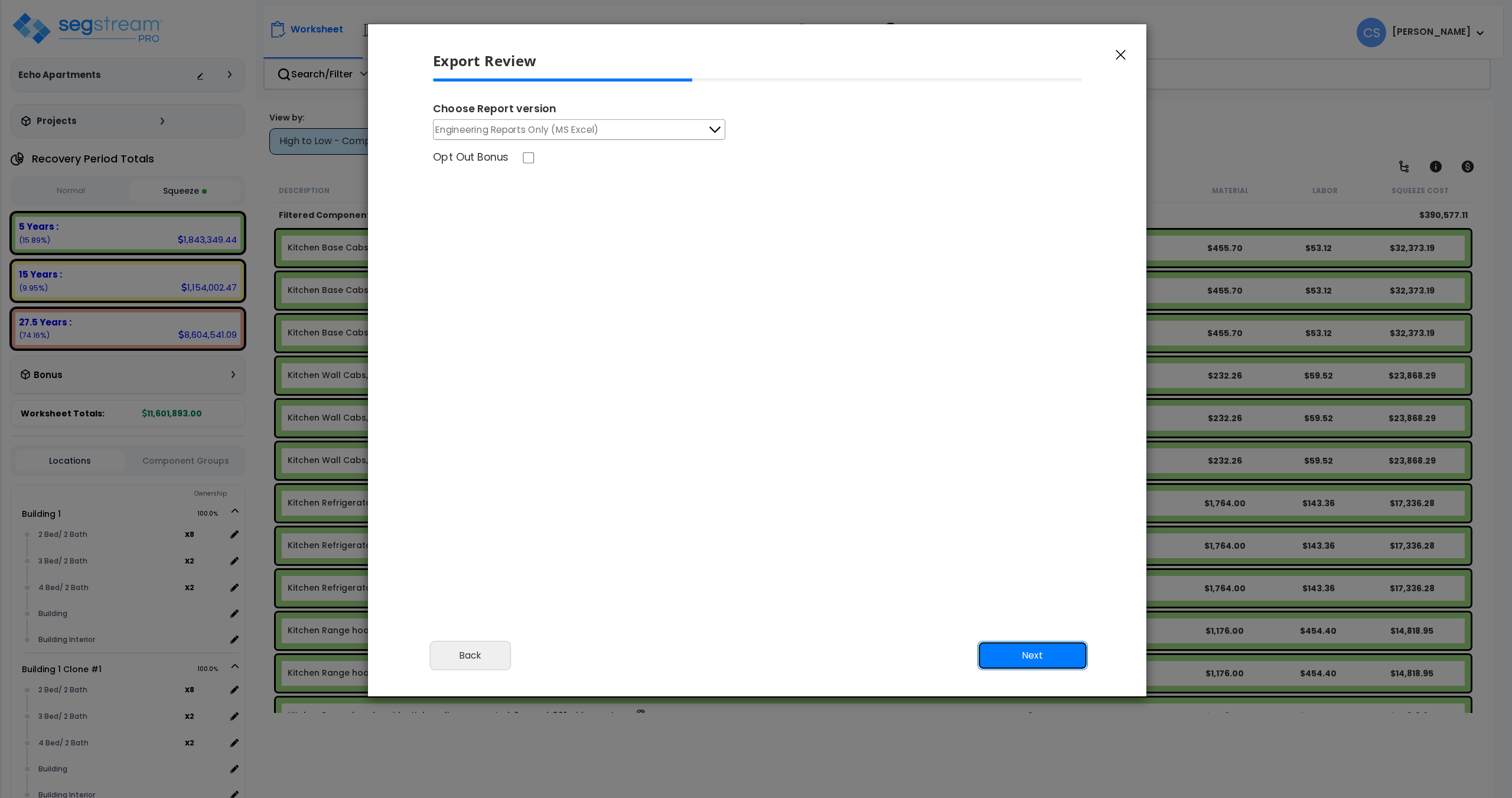
click at [1042, 657] on button "Next" at bounding box center [1031, 656] width 110 height 30
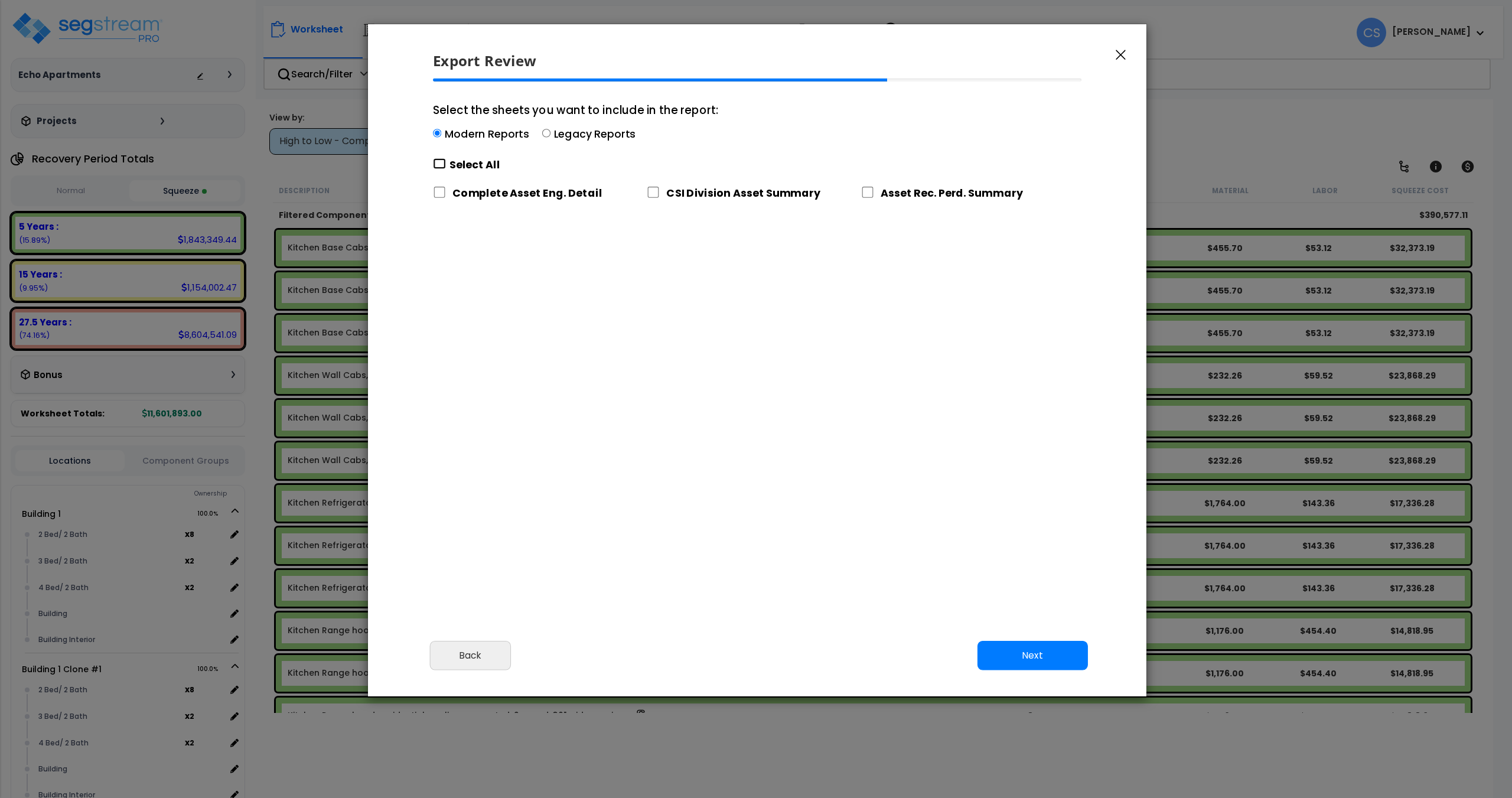
click at [442, 164] on input "Select the sheets you want to include in the report: Modern Reports Legacy Repo…" at bounding box center [439, 164] width 13 height 11
checkbox input "true"
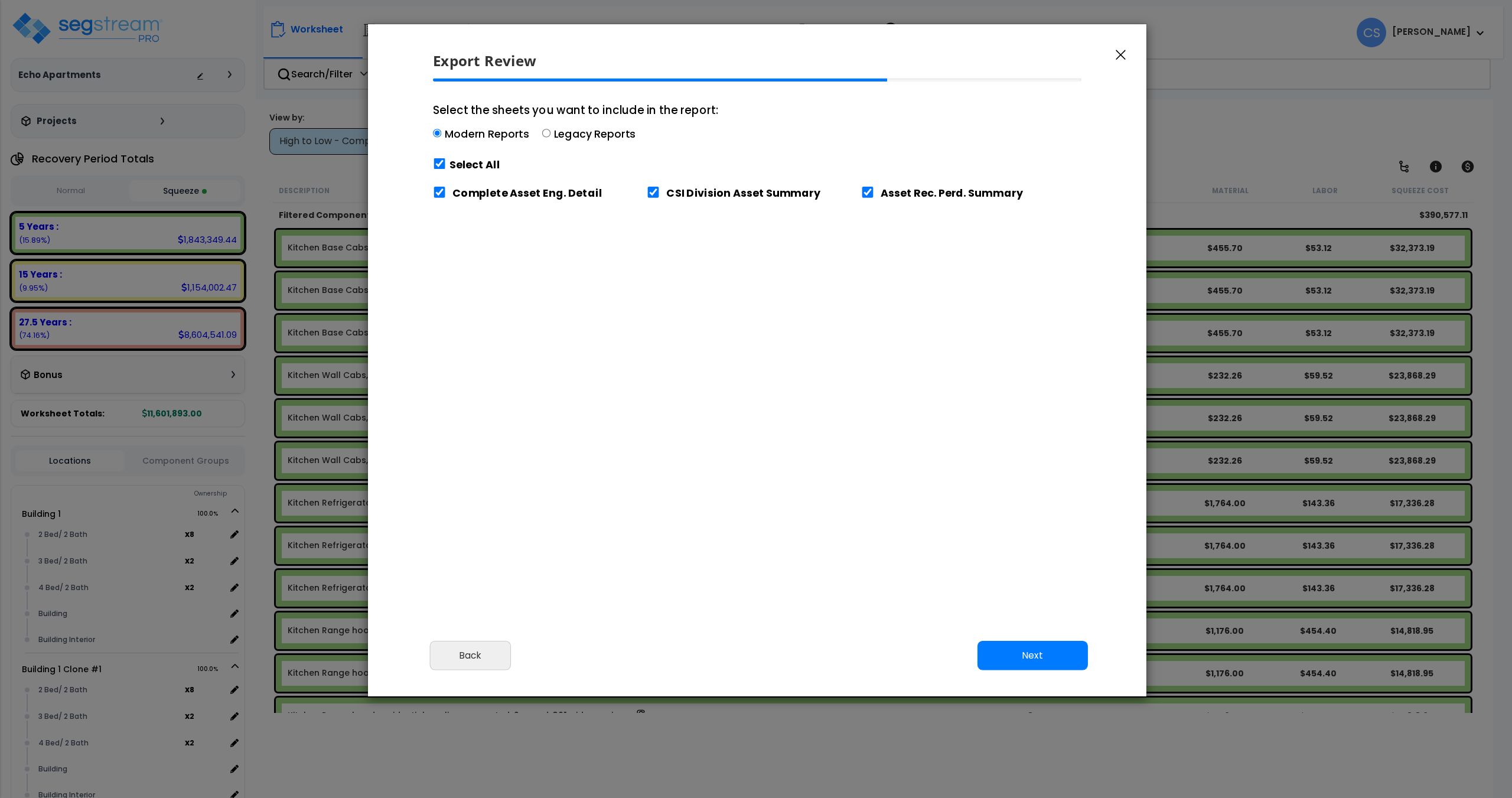
click at [549, 142] on div "Modern Reports Legacy Reports" at bounding box center [576, 136] width 285 height 18
click at [441, 138] on input "Select the sheets you want to include in the report: Modern Reports Legacy Repo…" at bounding box center [437, 134] width 8 height 8
click at [550, 136] on div "Modern Reports Legacy Reports" at bounding box center [576, 136] width 285 height 18
click at [441, 136] on input "Select the sheets you want to include in the report: Modern Reports Legacy Repo…" at bounding box center [437, 134] width 8 height 8
click at [550, 132] on div "Modern Reports Legacy Reports" at bounding box center [576, 136] width 285 height 18
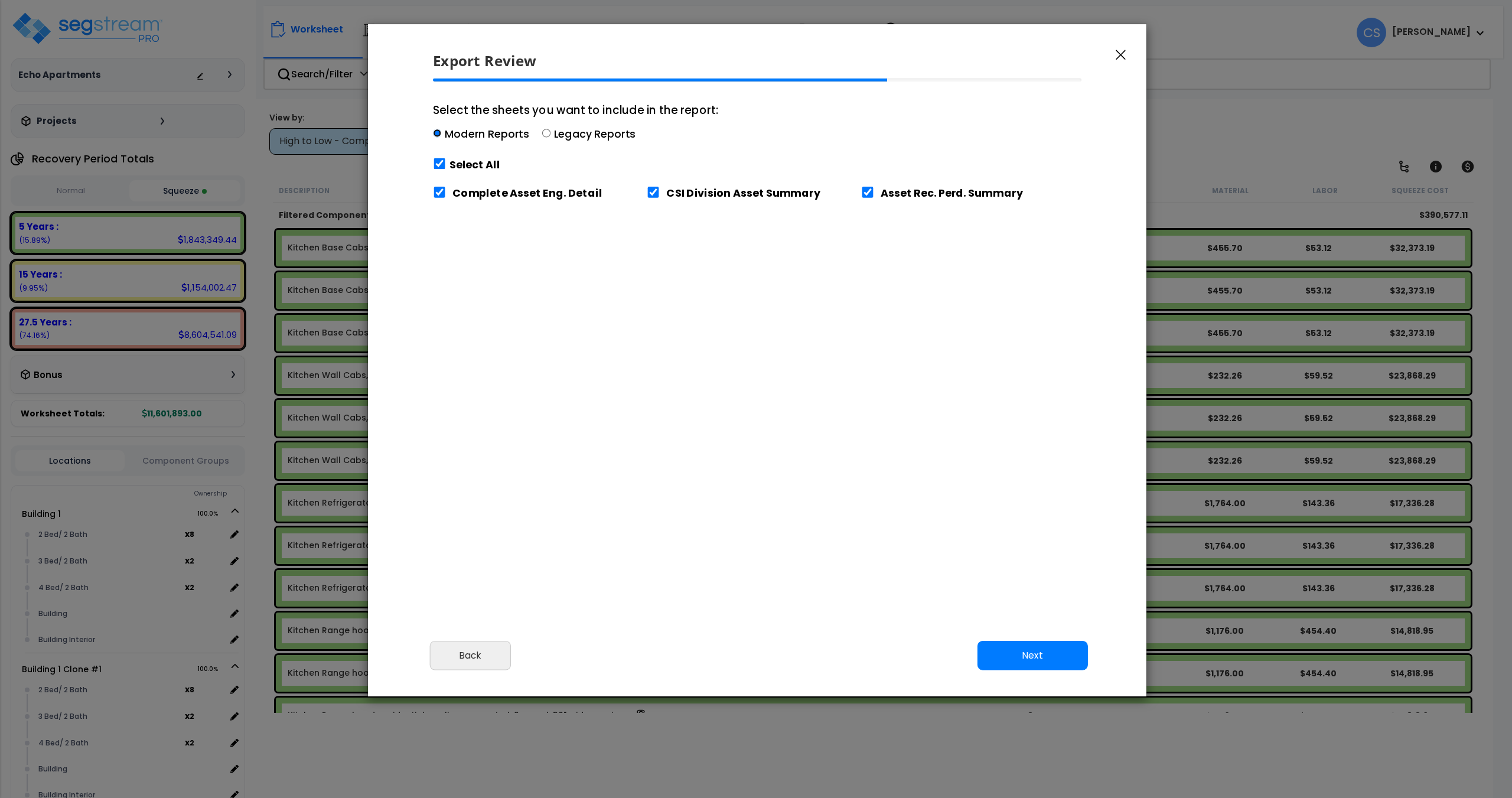
click at [441, 132] on input "Select the sheets you want to include in the report: Modern Reports Legacy Repo…" at bounding box center [437, 134] width 8 height 8
click at [542, 133] on input "Select the sheets you want to include in the report: Modern Reports Legacy Repo…" at bounding box center [546, 134] width 8 height 8
radio input "true"
checkbox input "false"
click at [452, 133] on label "Modern Reports" at bounding box center [486, 134] width 84 height 15
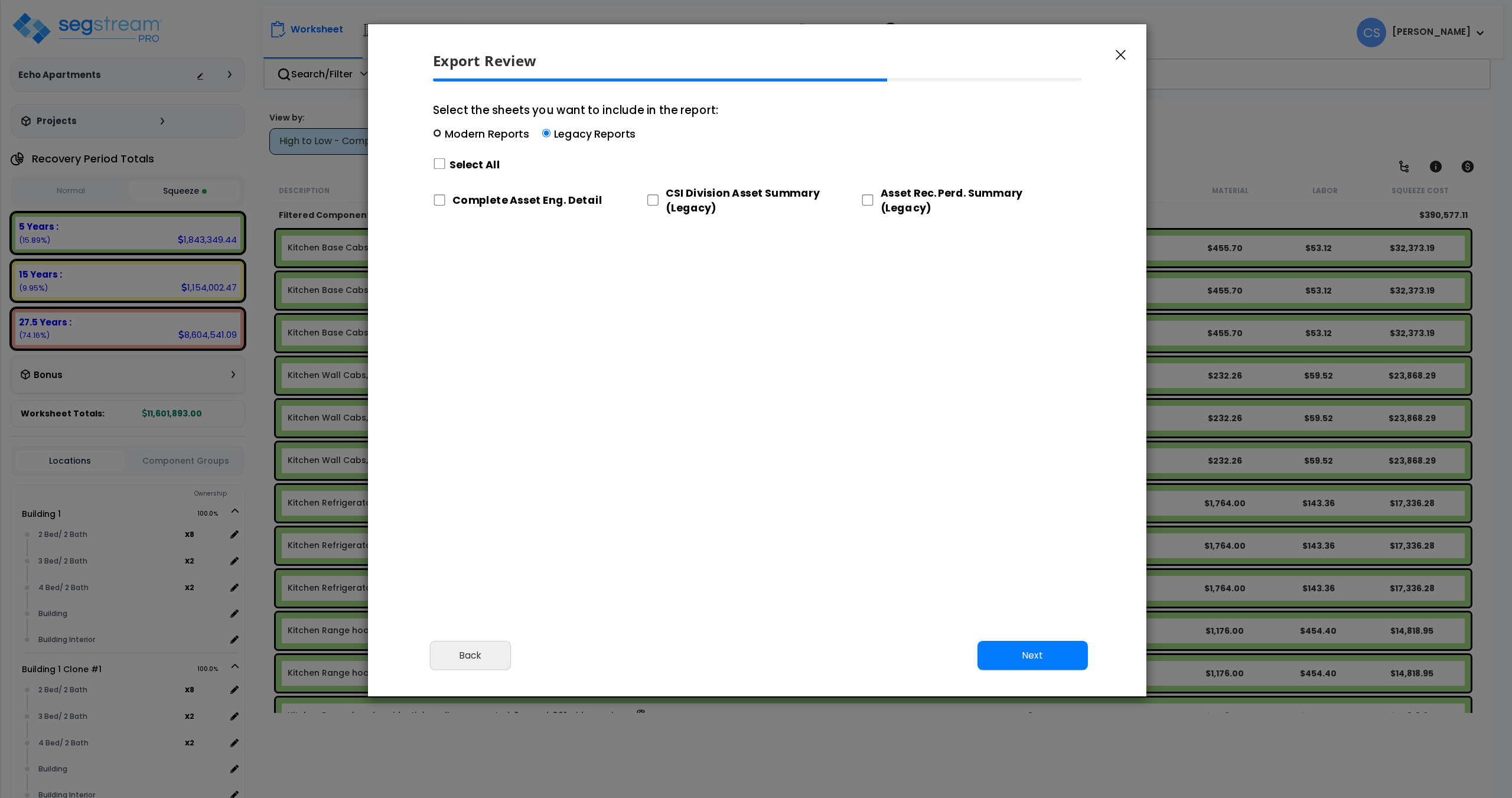
click at [441, 133] on input "Select the sheets you want to include in the report: Modern Reports Legacy Repo…" at bounding box center [437, 134] width 8 height 8
radio input "true"
click at [441, 159] on input "Select the sheets you want to include in the report: Modern Reports Legacy Repo…" at bounding box center [439, 164] width 13 height 11
checkbox input "true"
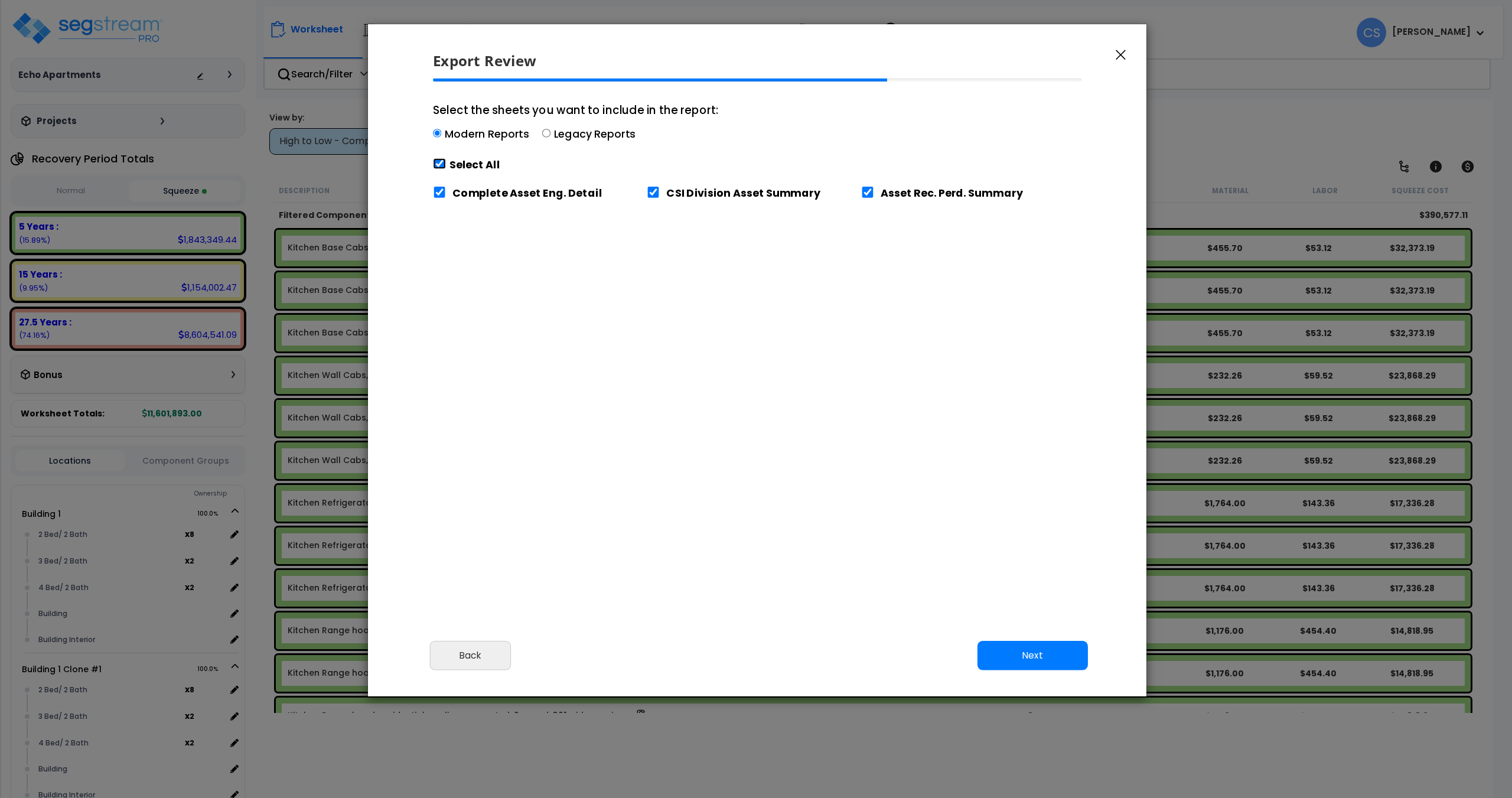
checkbox input "true"
click at [1039, 651] on button "Next" at bounding box center [1031, 656] width 110 height 30
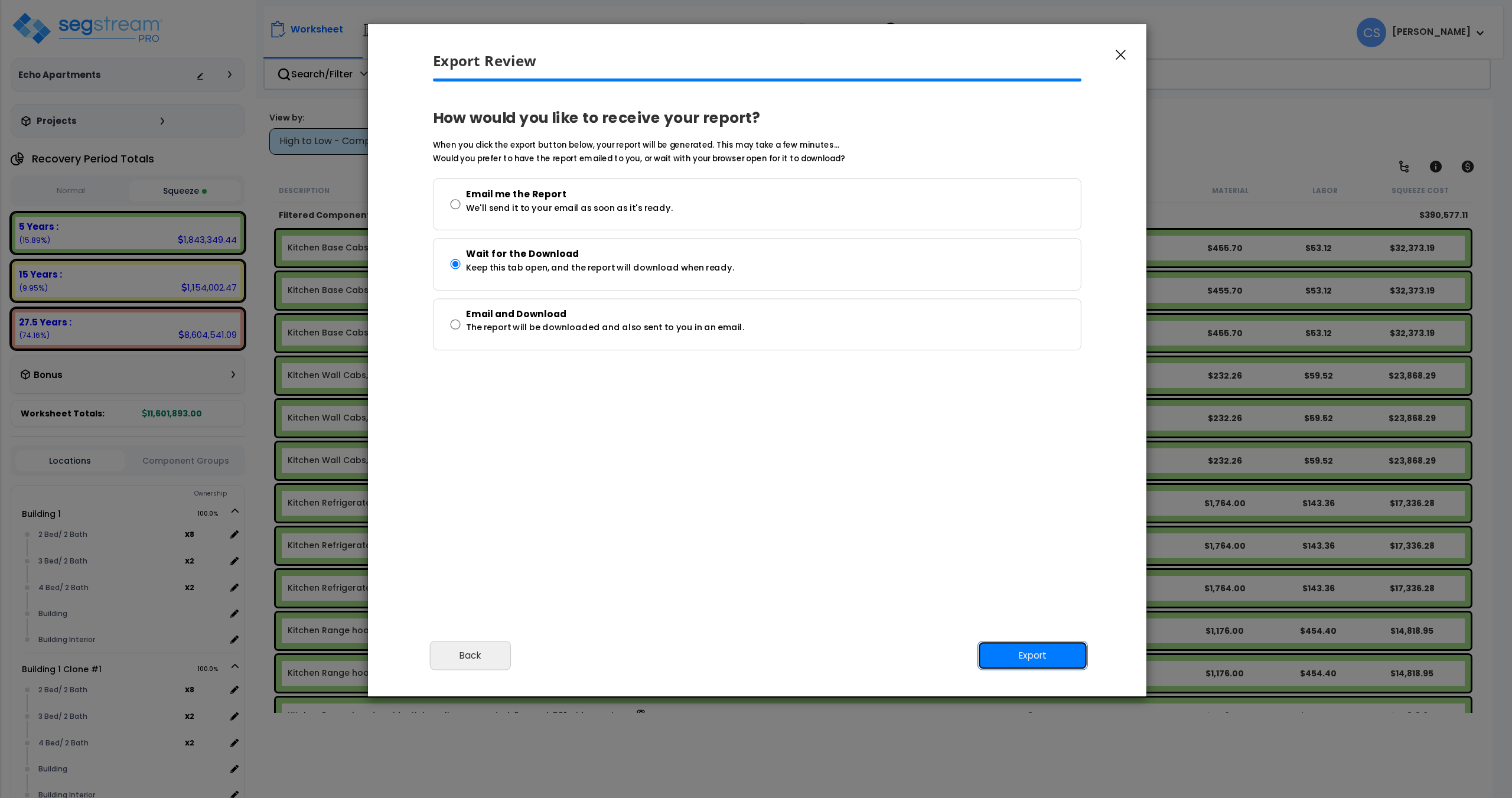
click at [1063, 663] on button "Export" at bounding box center [1031, 656] width 110 height 30
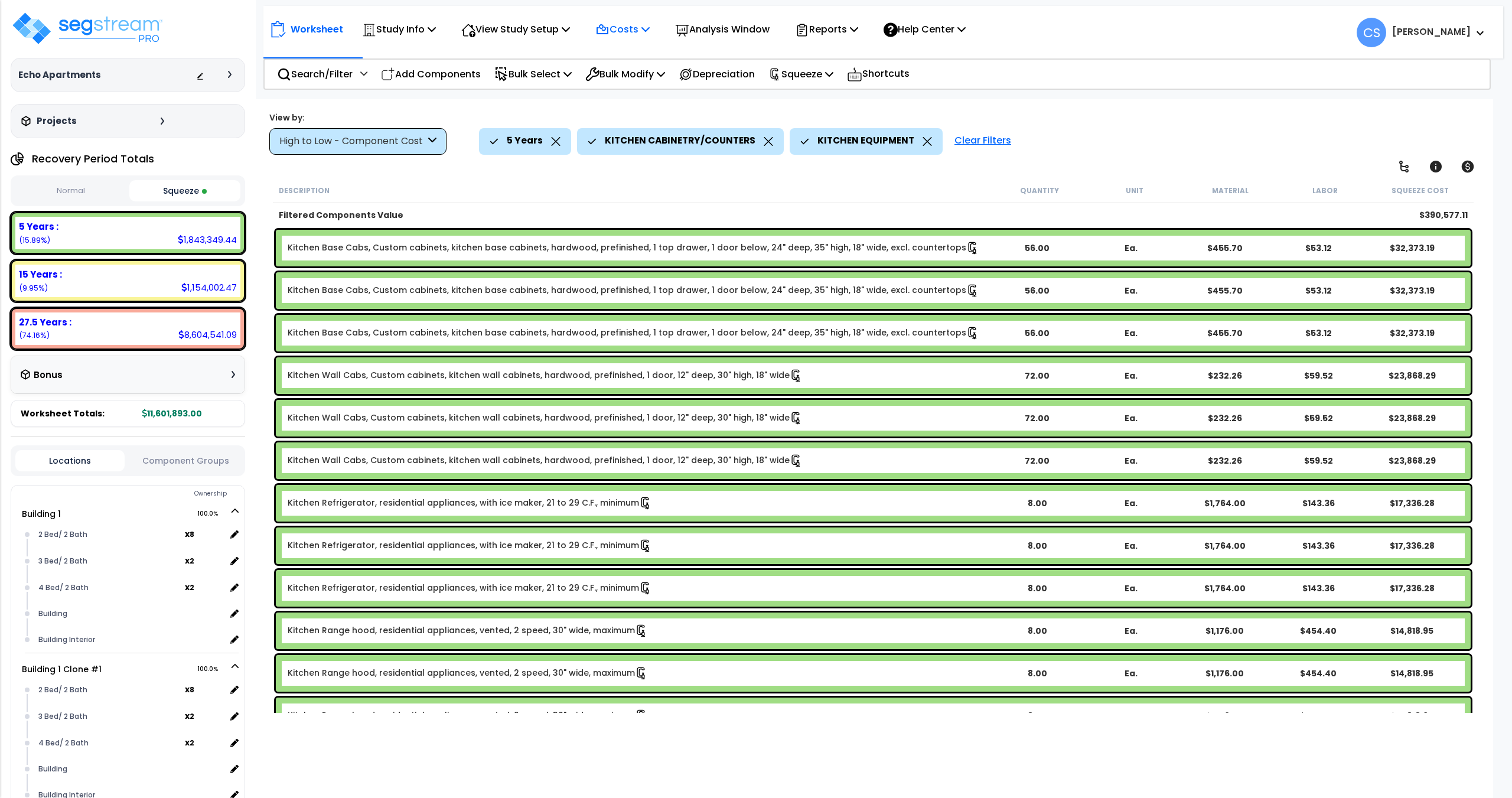
click at [649, 28] on icon at bounding box center [645, 29] width 8 height 10
click at [649, 32] on icon at bounding box center [645, 29] width 8 height 10
click at [125, 41] on img at bounding box center [87, 29] width 154 height 36
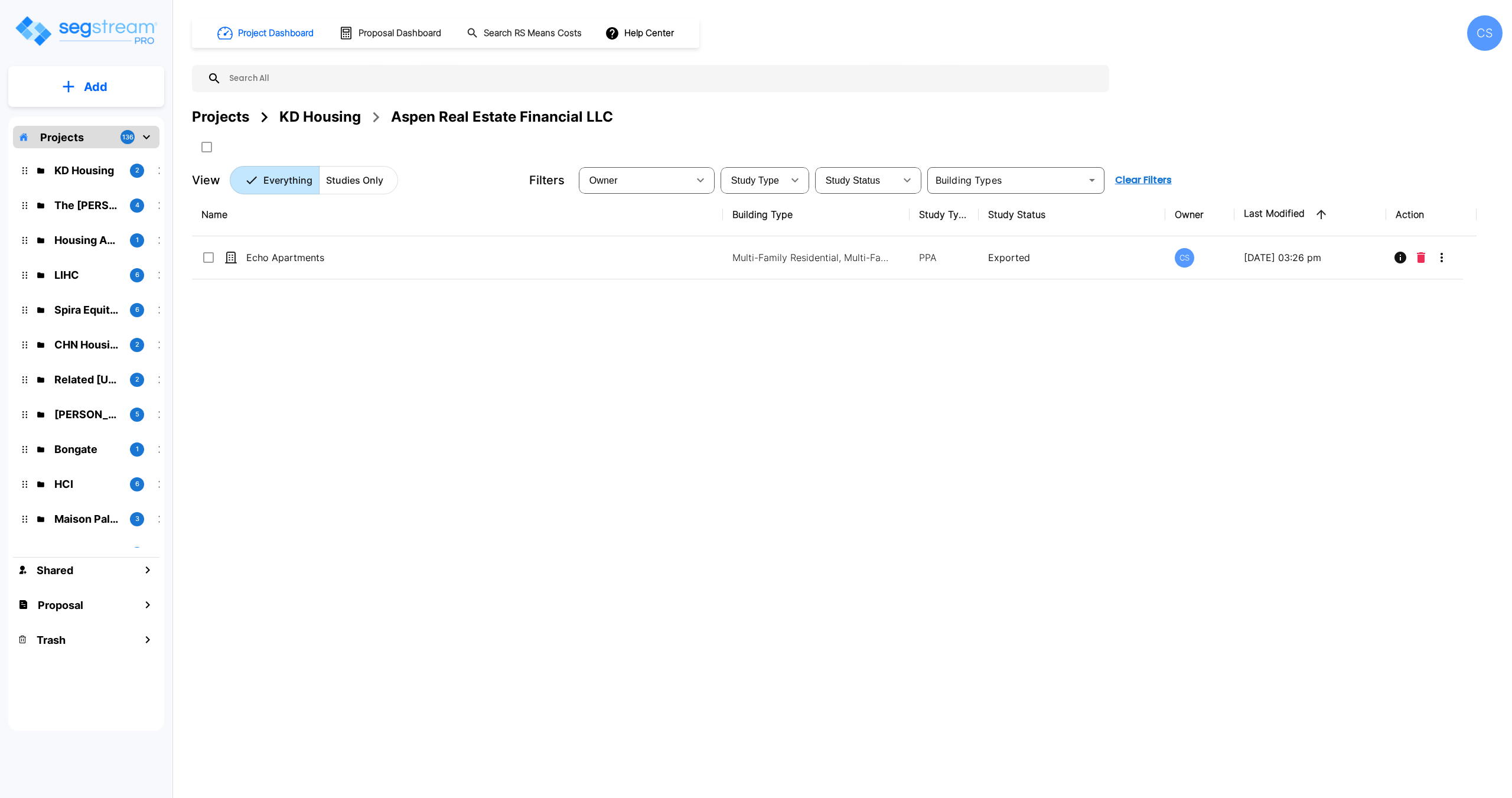
click at [298, 111] on div "KD Housing" at bounding box center [320, 116] width 81 height 21
click at [298, 115] on div "KD Housing" at bounding box center [320, 116] width 81 height 21
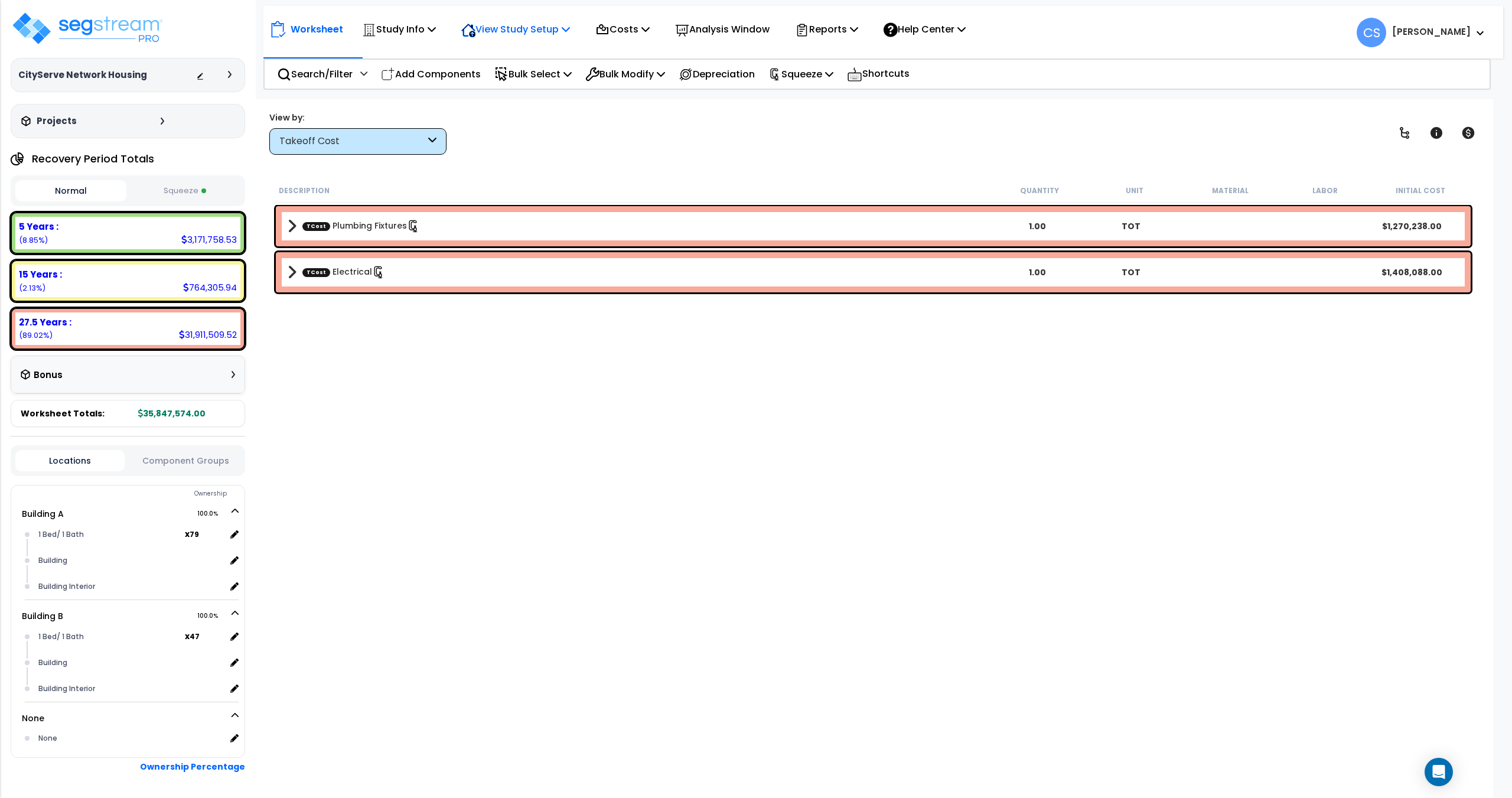
click at [569, 29] on icon at bounding box center [566, 29] width 8 height 10
click at [490, 54] on link "Building Setup" at bounding box center [513, 57] width 117 height 24
click at [430, 37] on p "Study Info" at bounding box center [398, 29] width 73 height 16
click at [601, 126] on div "View by: Takeoff Cost Takeoff Cost" at bounding box center [873, 133] width 1216 height 44
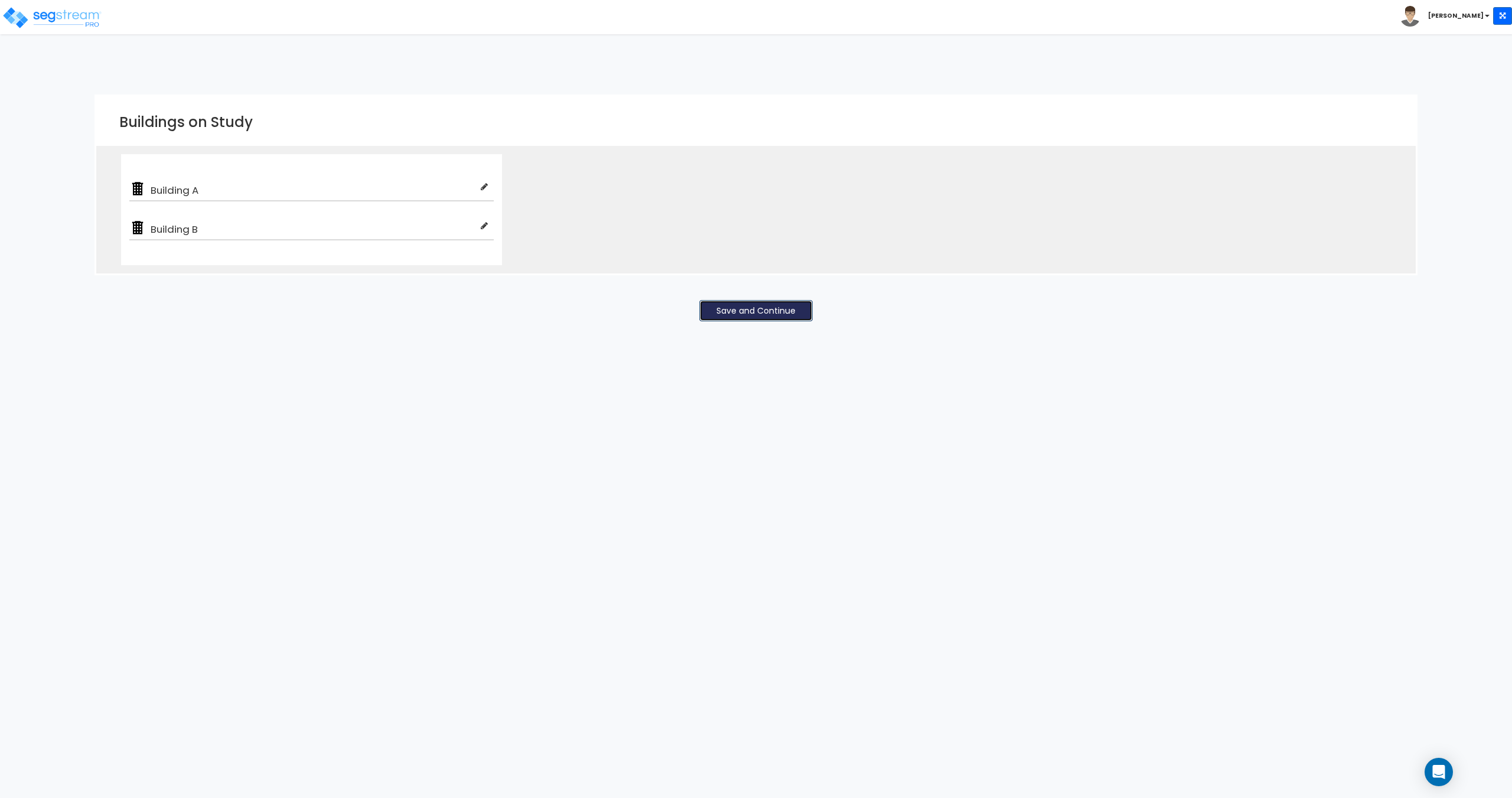
click at [757, 305] on button "Save and Continue" at bounding box center [756, 310] width 113 height 21
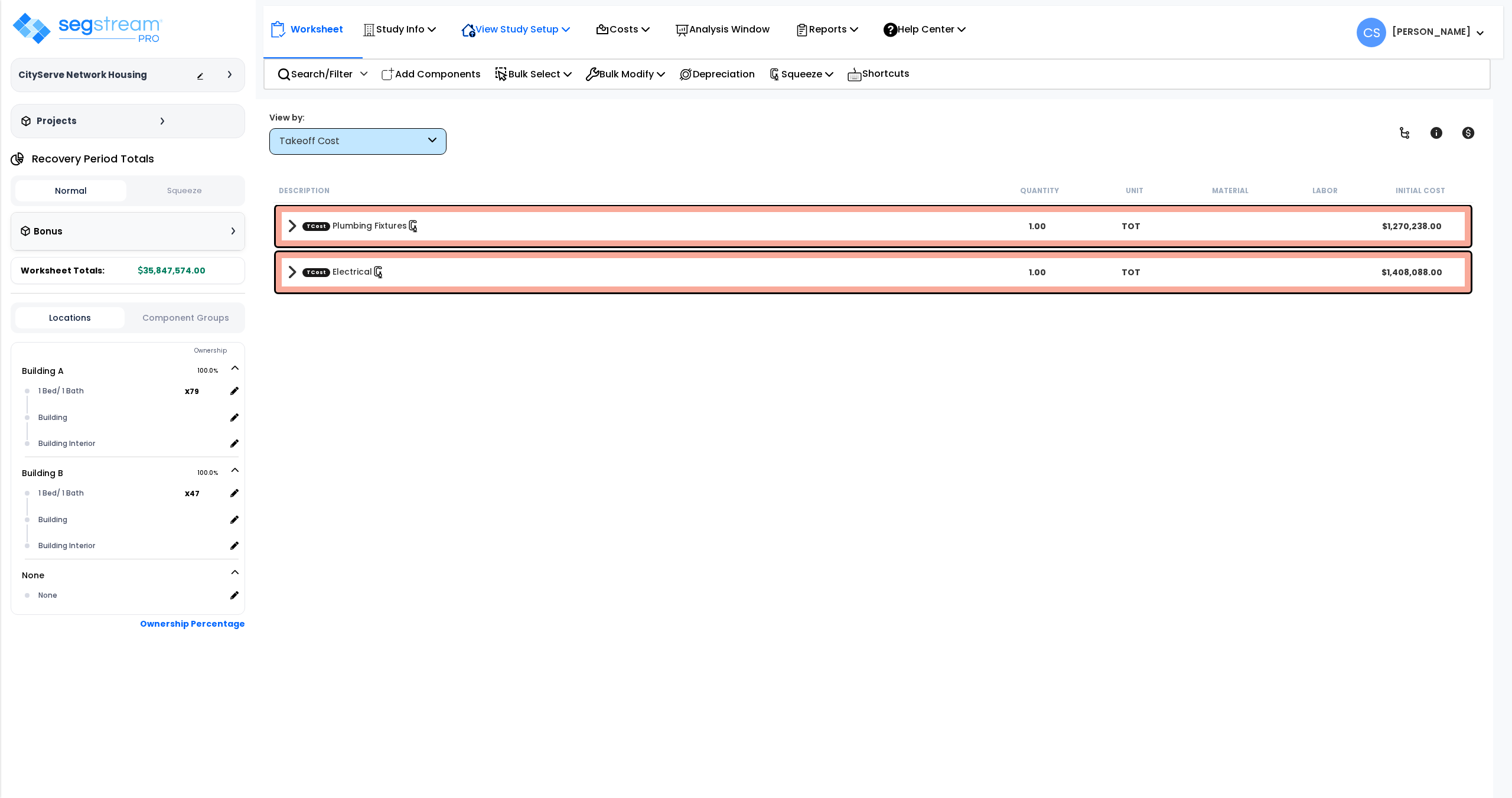
click at [561, 27] on p "View Study Setup" at bounding box center [515, 29] width 109 height 16
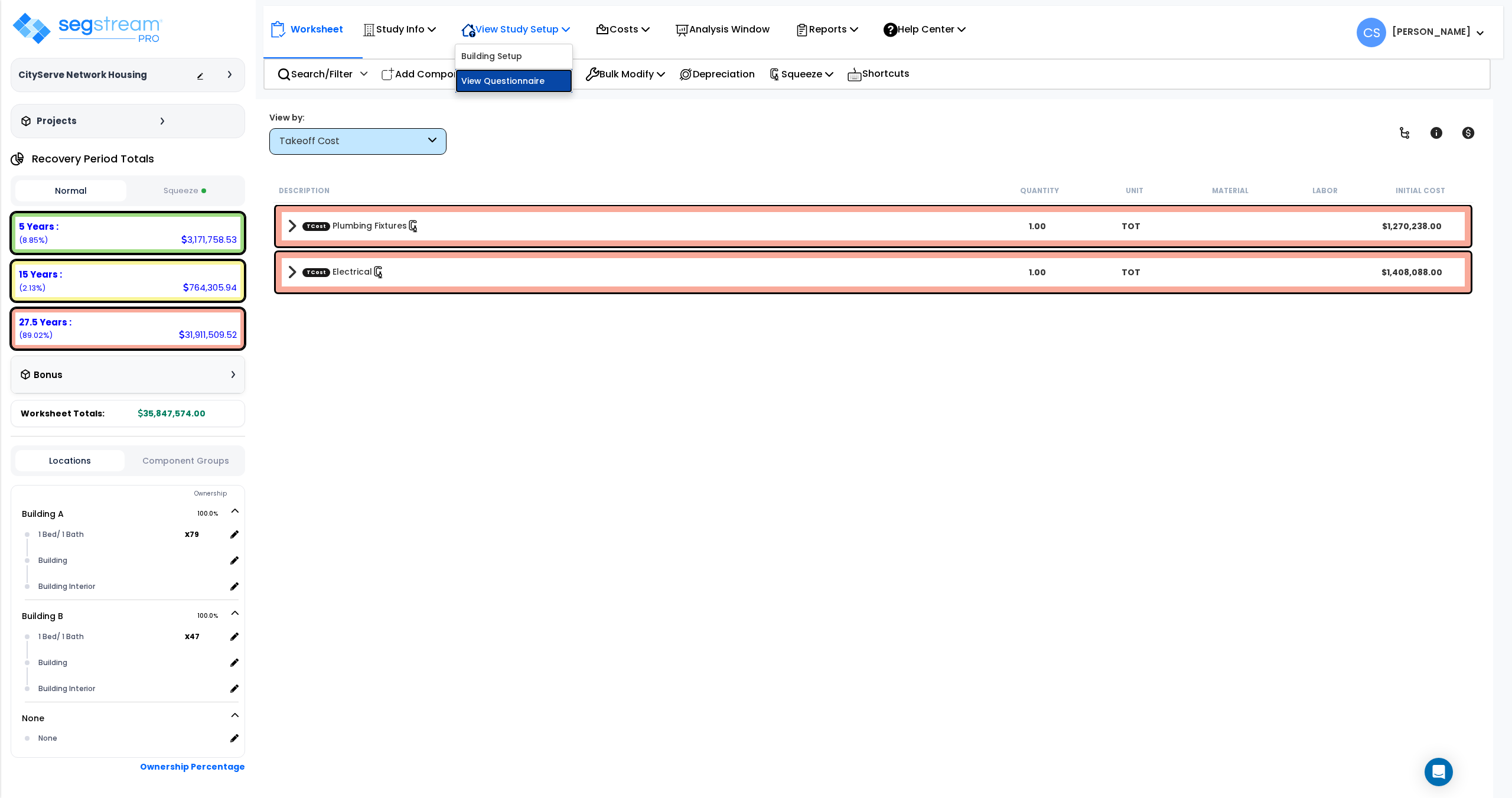
click at [525, 76] on link "View Questionnaire" at bounding box center [513, 81] width 117 height 24
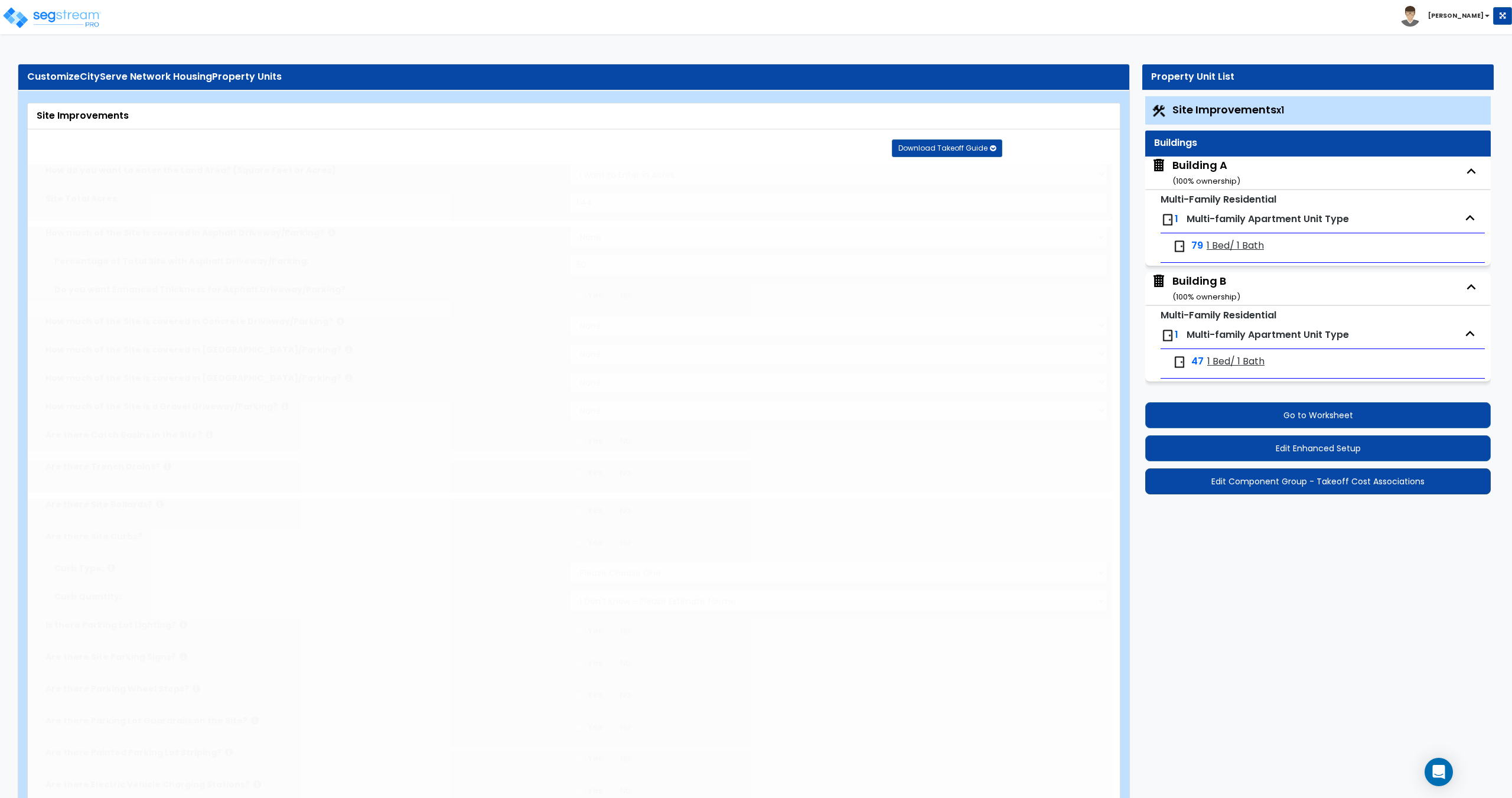
type input "1.44"
select select "1"
type input "50"
radio input "true"
select select "1"
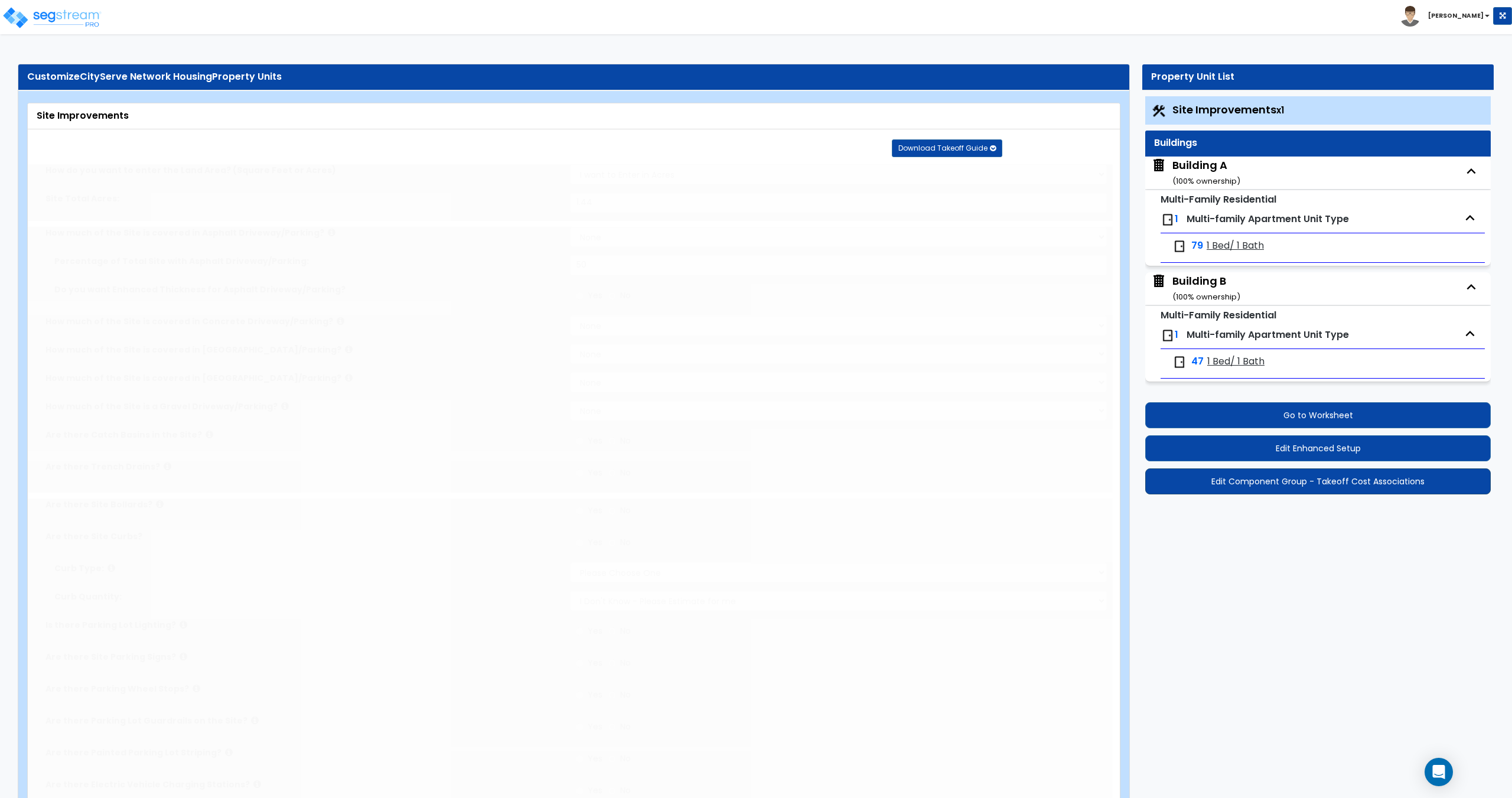
radio input "true"
select select "1"
type input "15"
radio input "true"
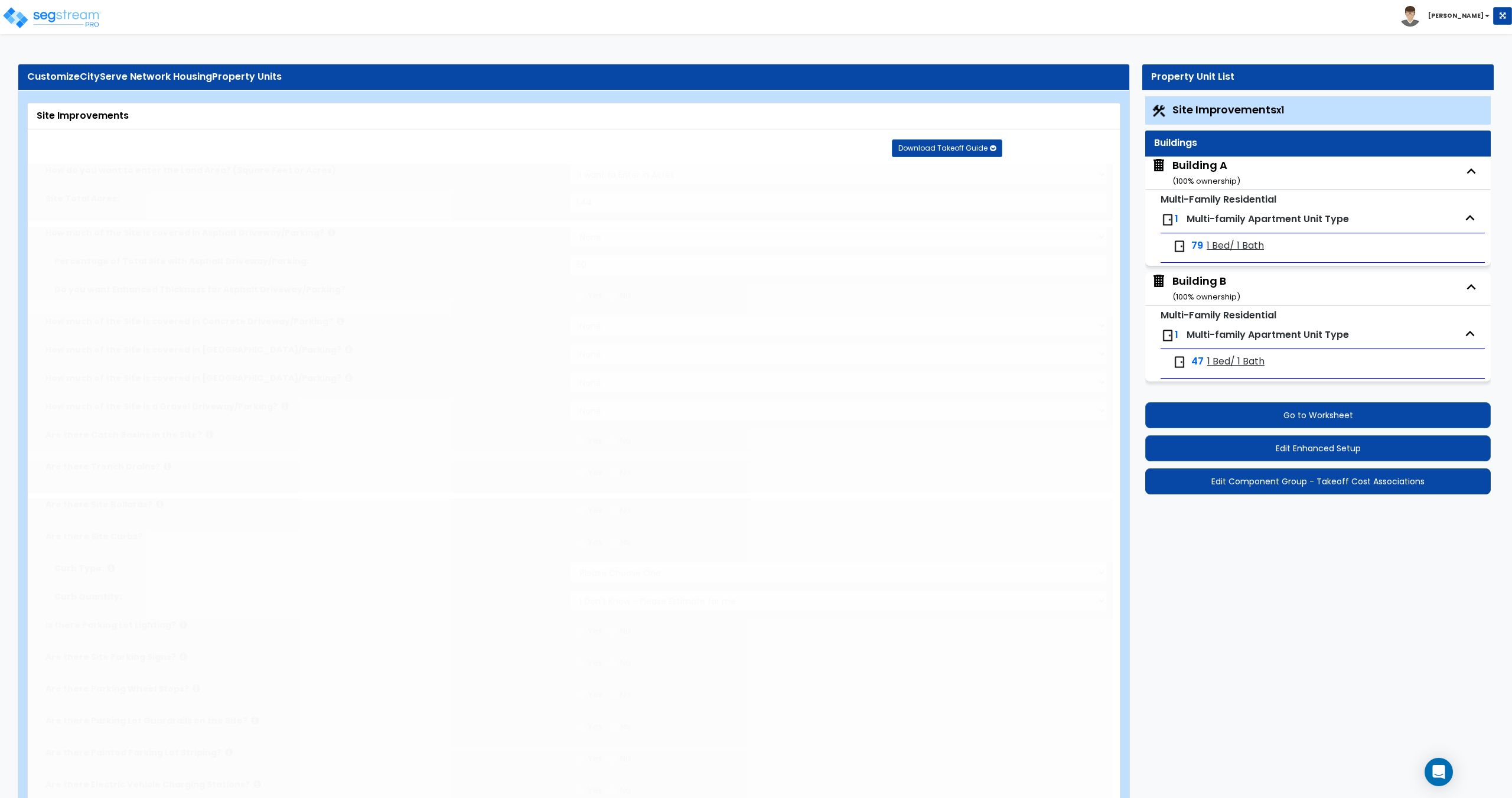
type input "1"
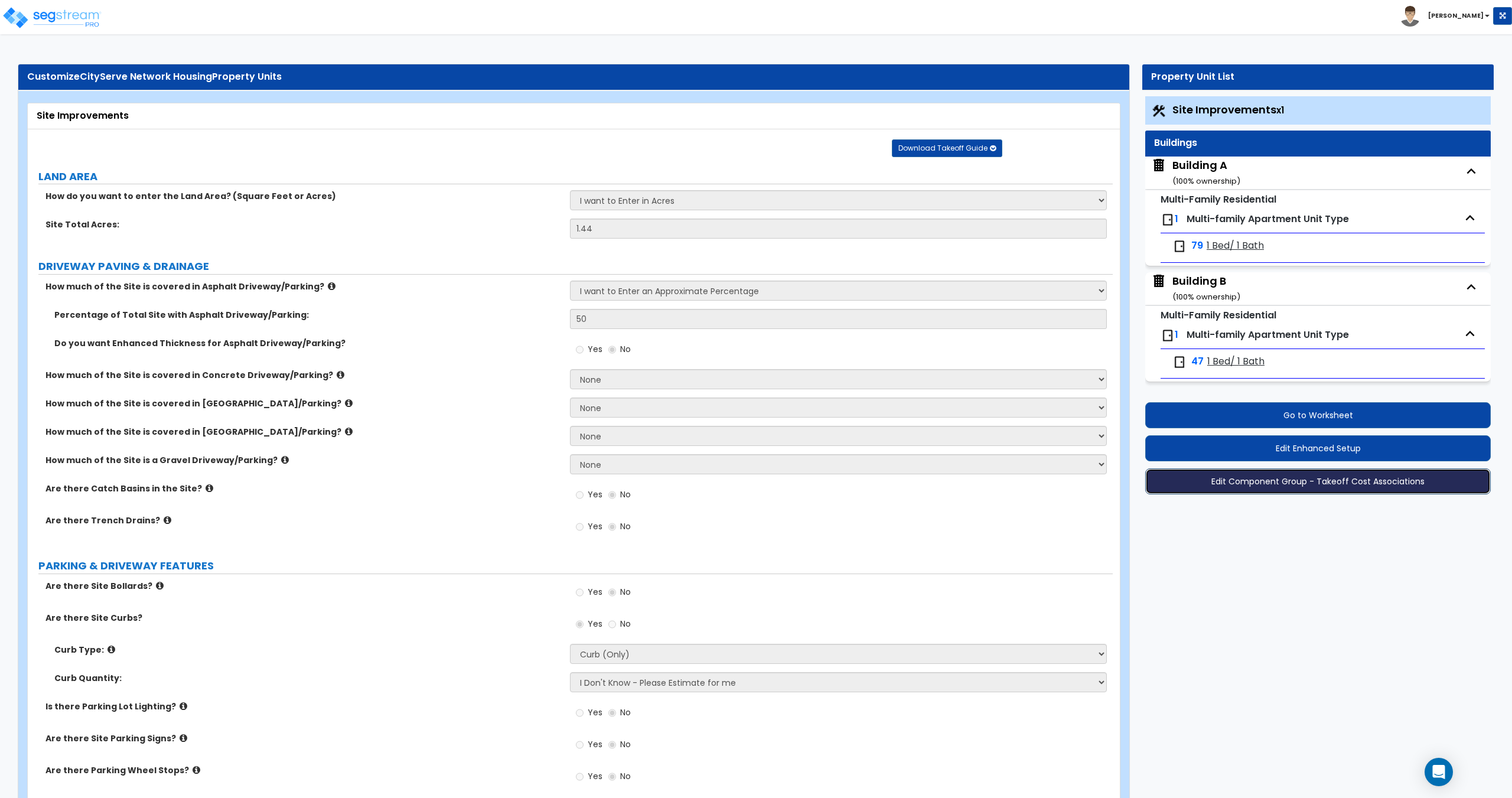
click at [1282, 482] on button "Edit Component Group - Takeoff Cost Associations" at bounding box center [1317, 482] width 346 height 26
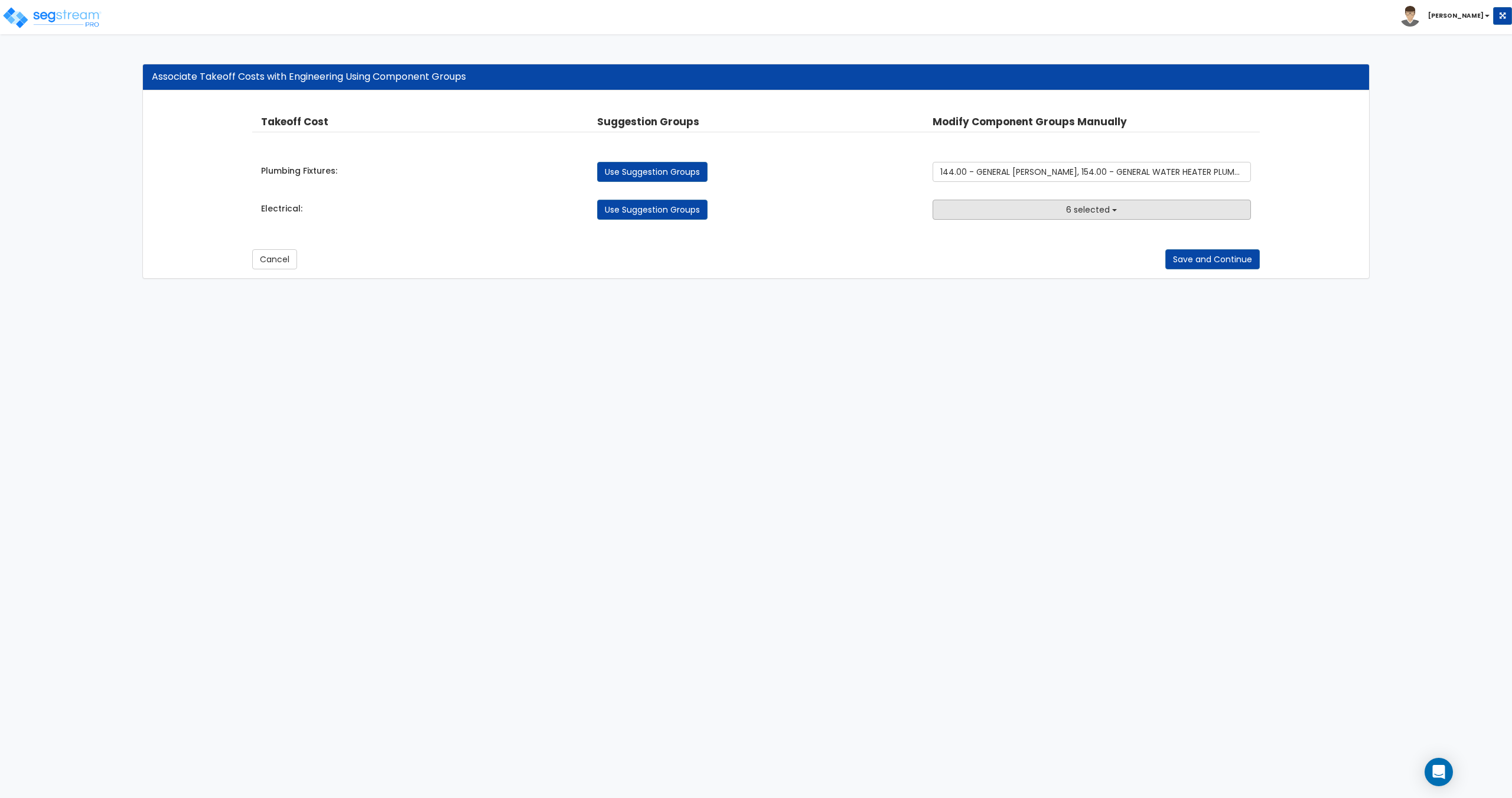
click at [1054, 217] on button "6 selected" at bounding box center [1091, 209] width 318 height 20
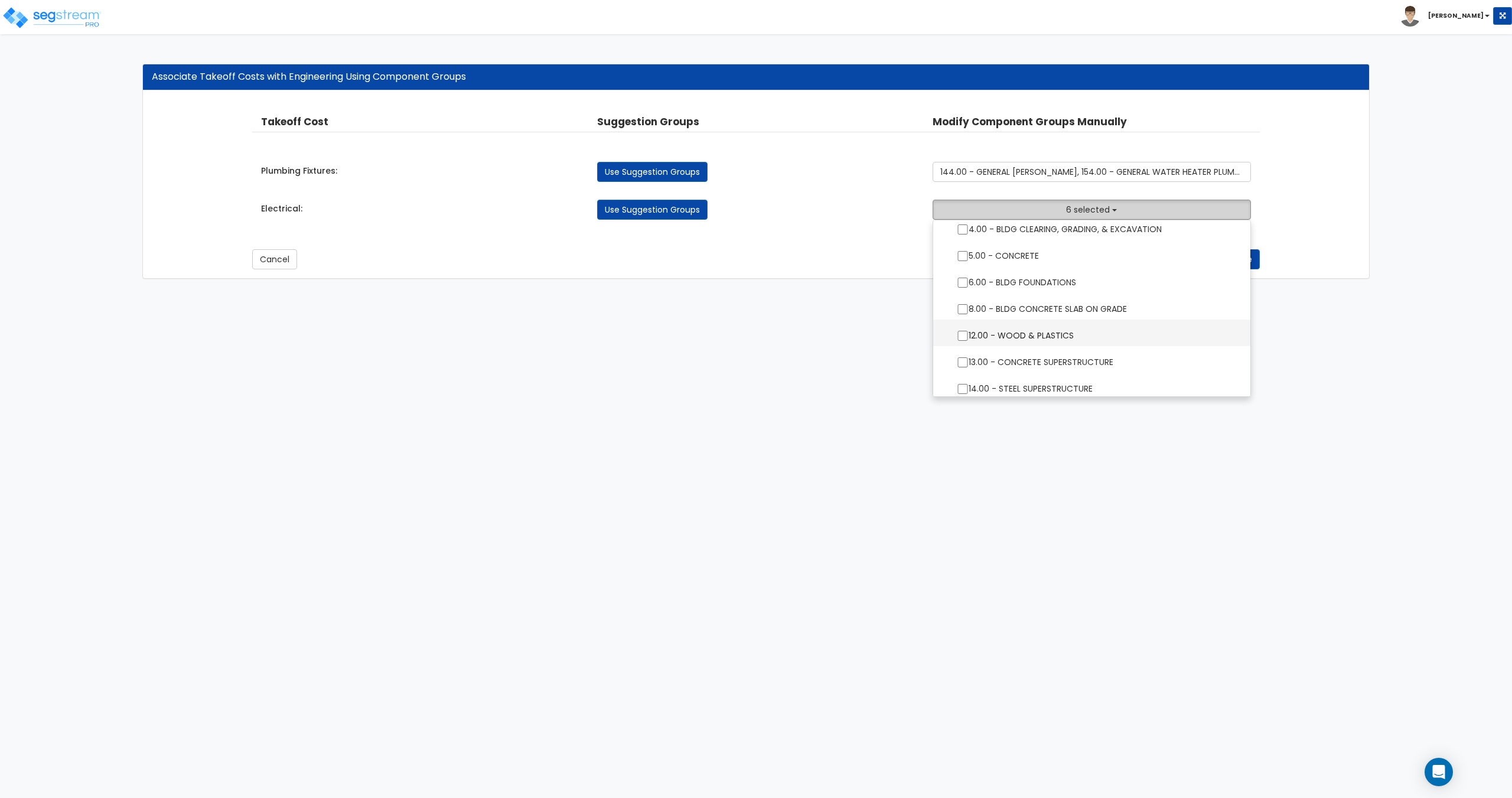
scroll to position [118, 0]
click at [1020, 210] on button "6 selected" at bounding box center [1091, 209] width 318 height 20
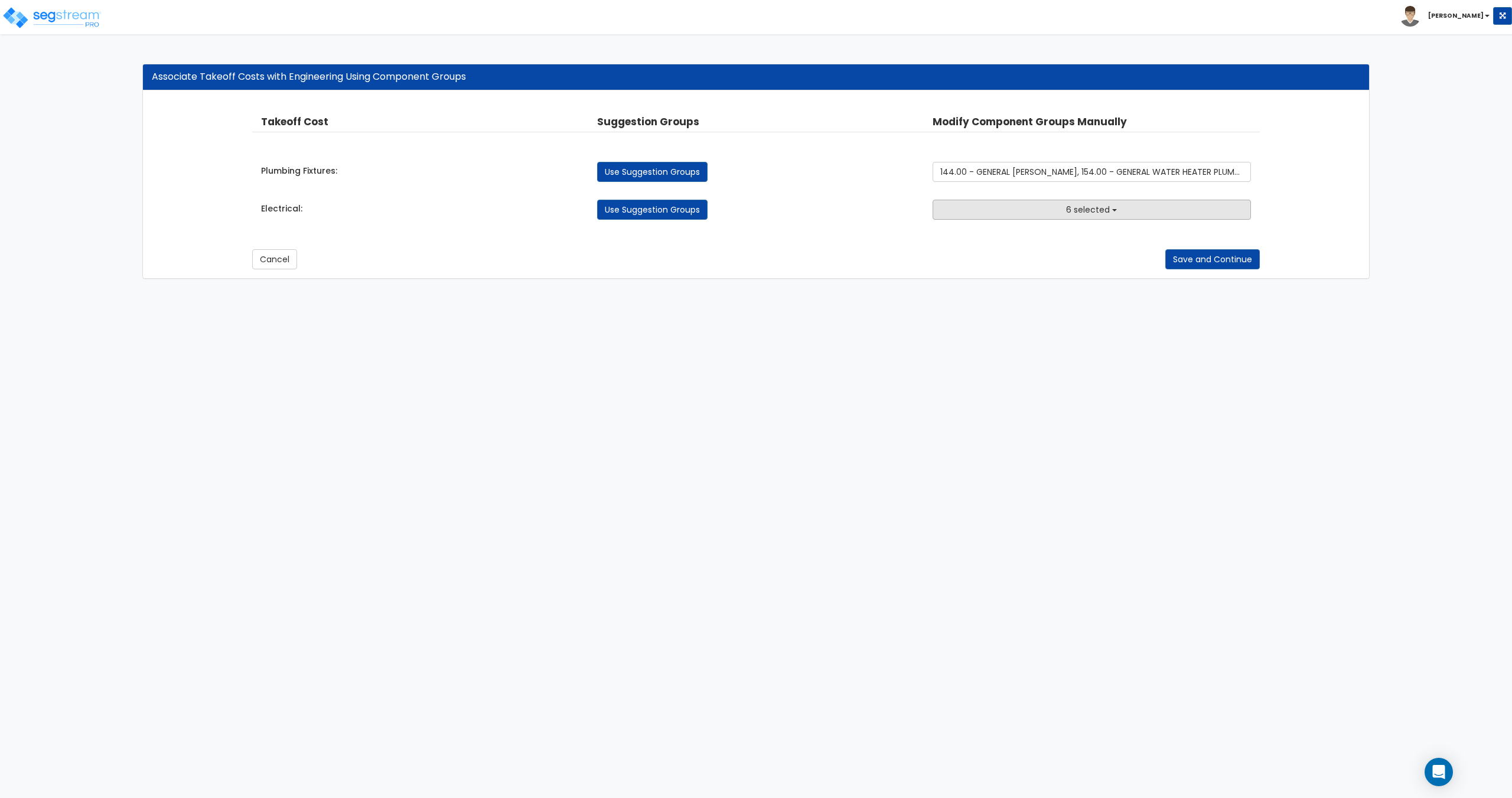
click at [1020, 211] on button "6 selected" at bounding box center [1091, 209] width 318 height 20
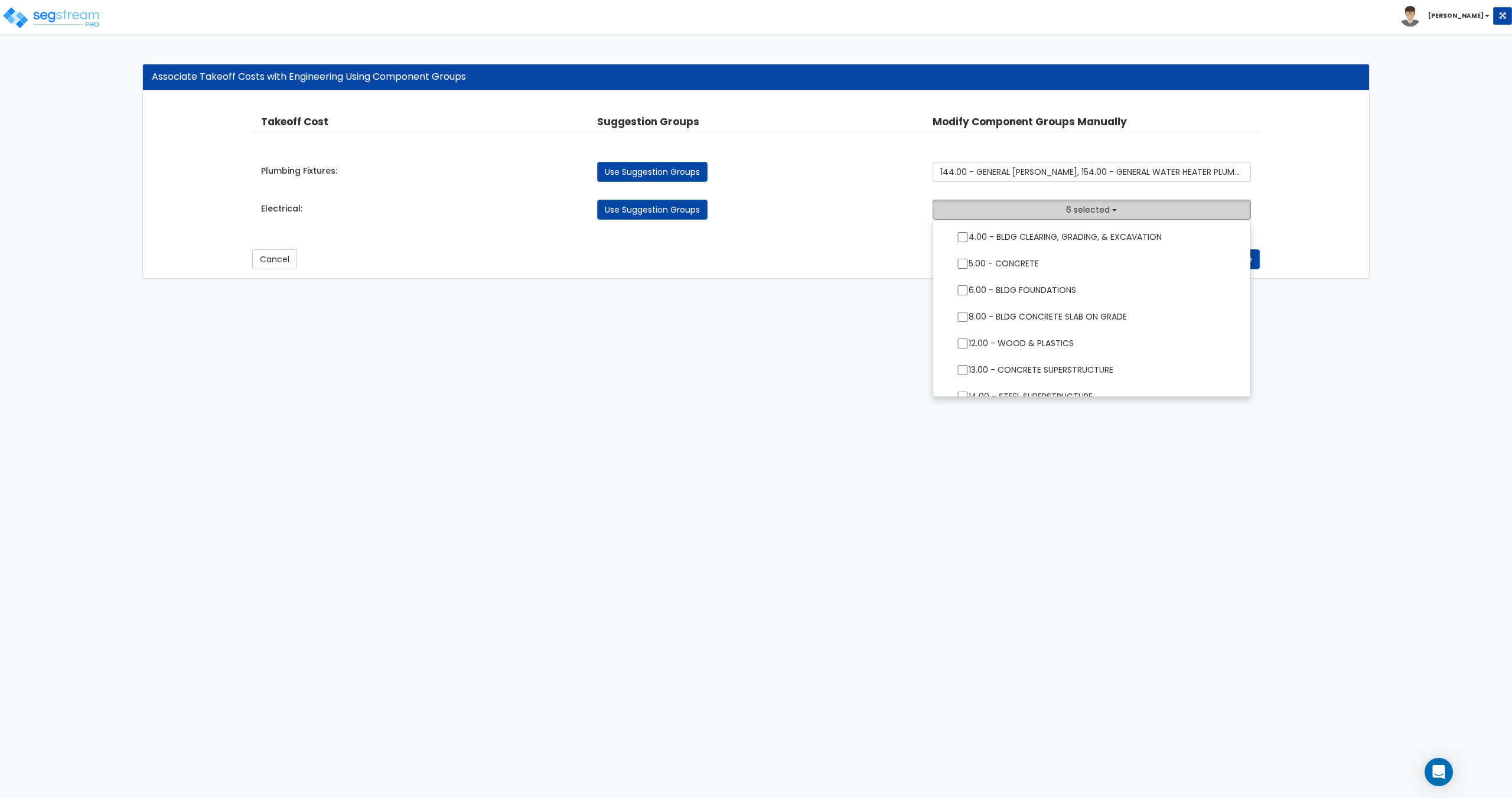
scroll to position [0, 0]
click at [1004, 237] on input "text" at bounding box center [1091, 233] width 265 height 20
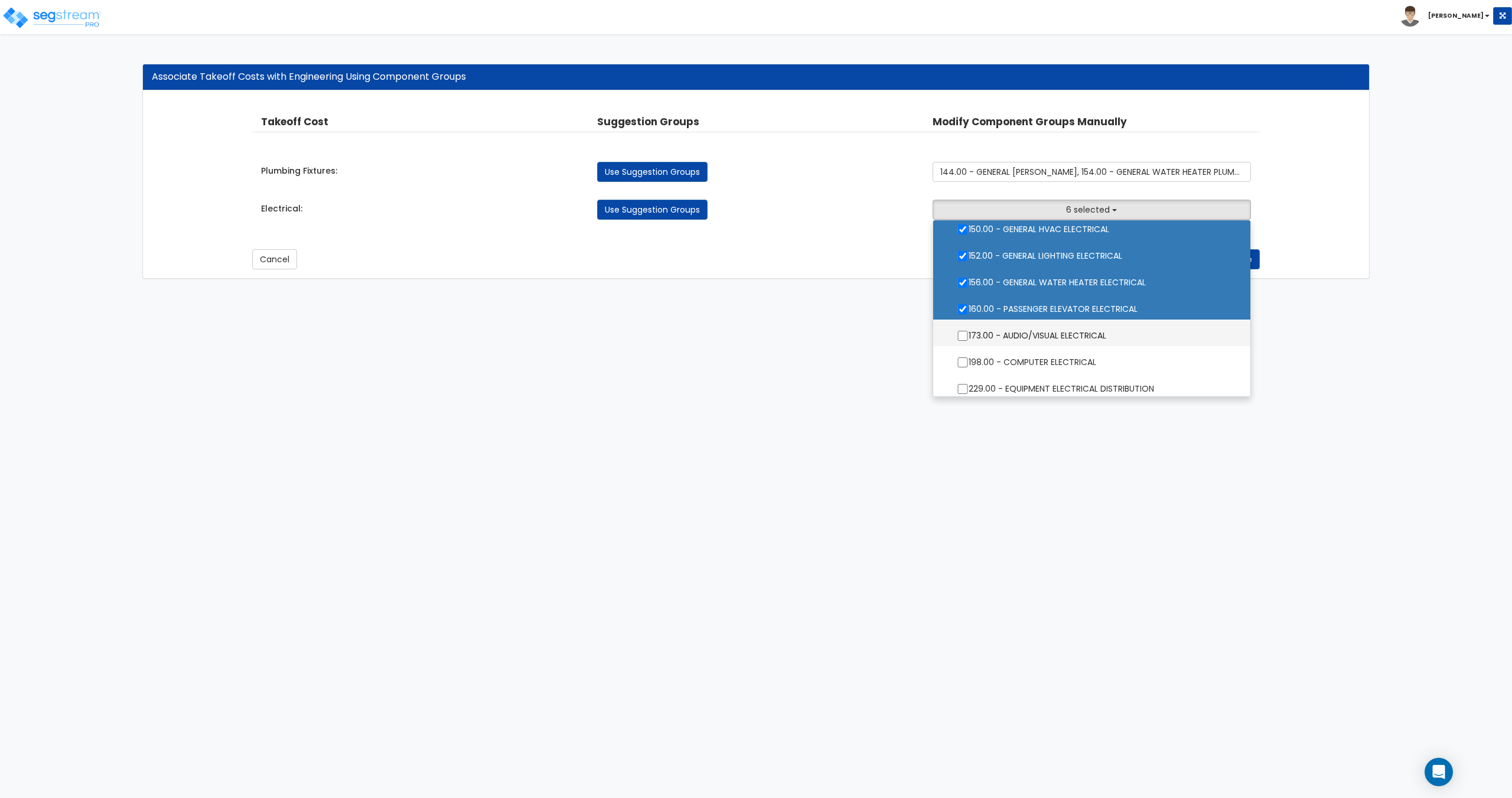
scroll to position [118, 0]
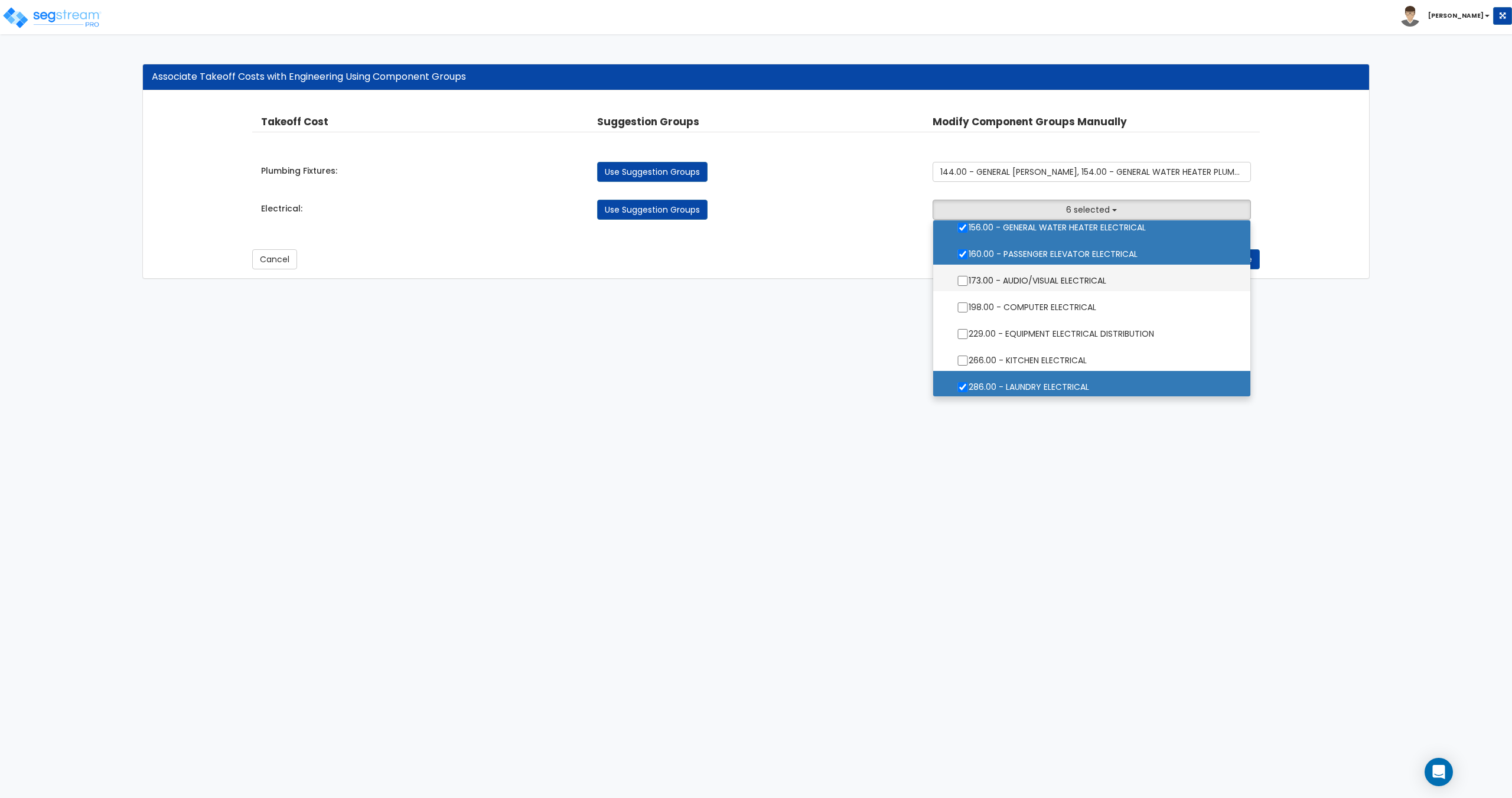
type input "electrical"
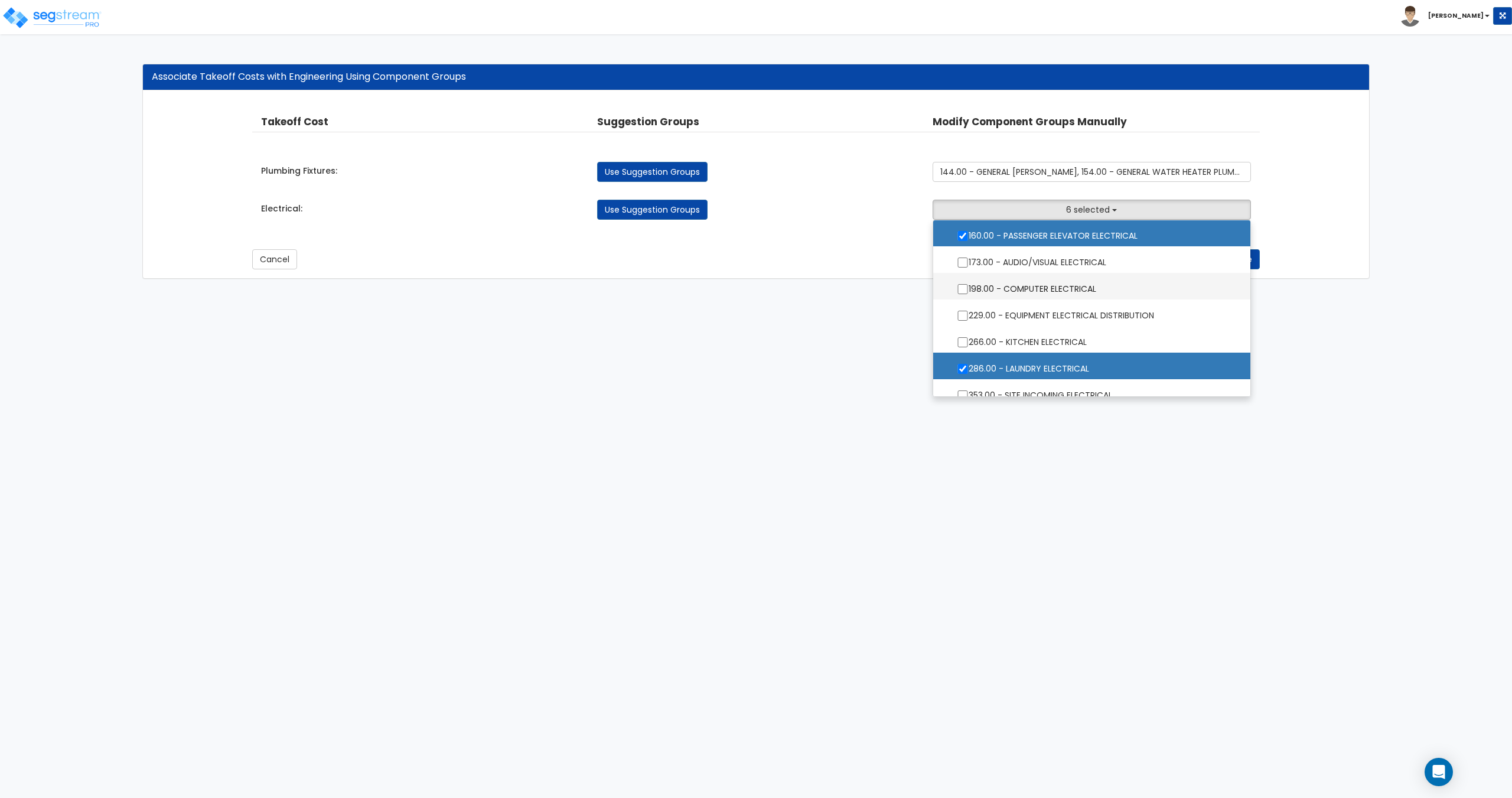
scroll to position [149, 0]
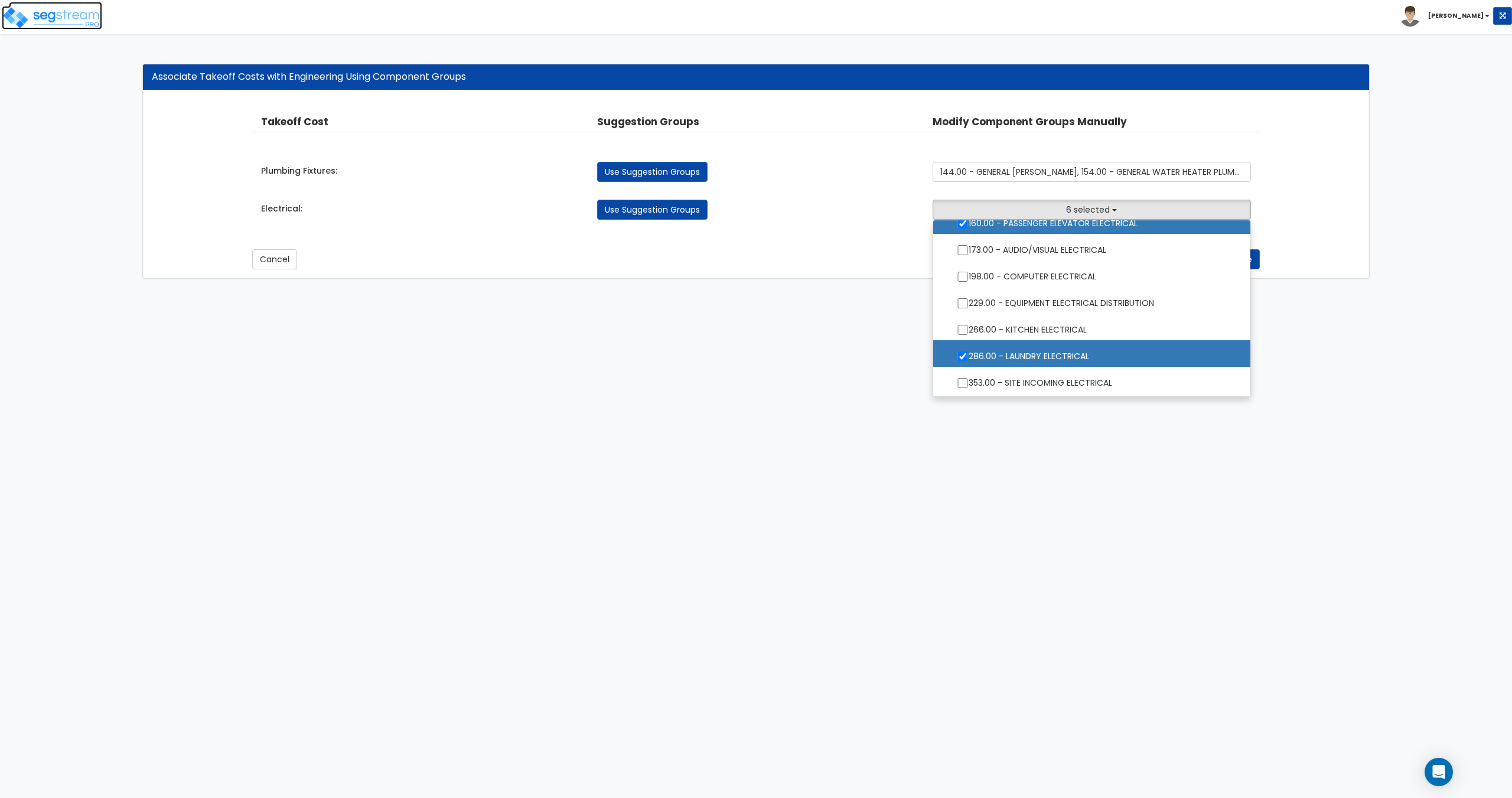
click at [65, 23] on img at bounding box center [52, 18] width 100 height 24
